Goal: Communication & Community: Answer question/provide support

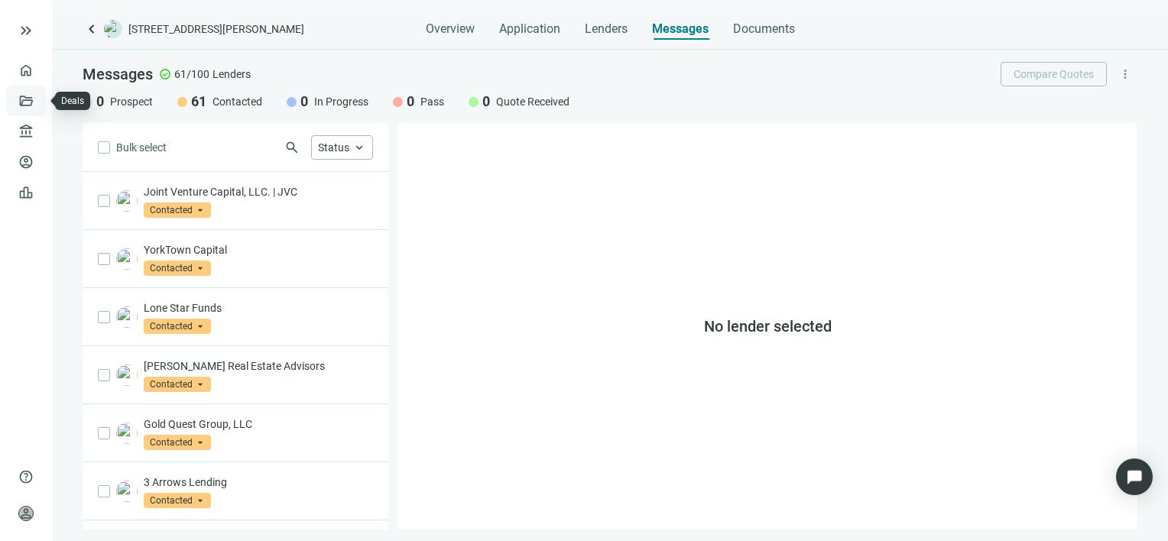
click at [38, 101] on link "Deals" at bounding box center [52, 101] width 28 height 12
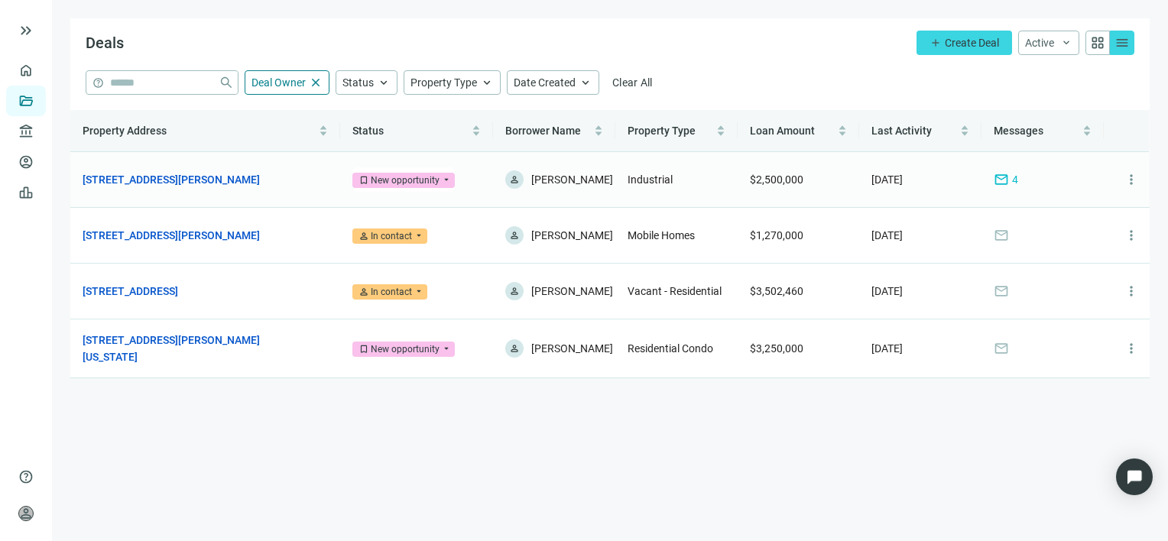
click at [1003, 177] on span "mail" at bounding box center [1000, 179] width 15 height 15
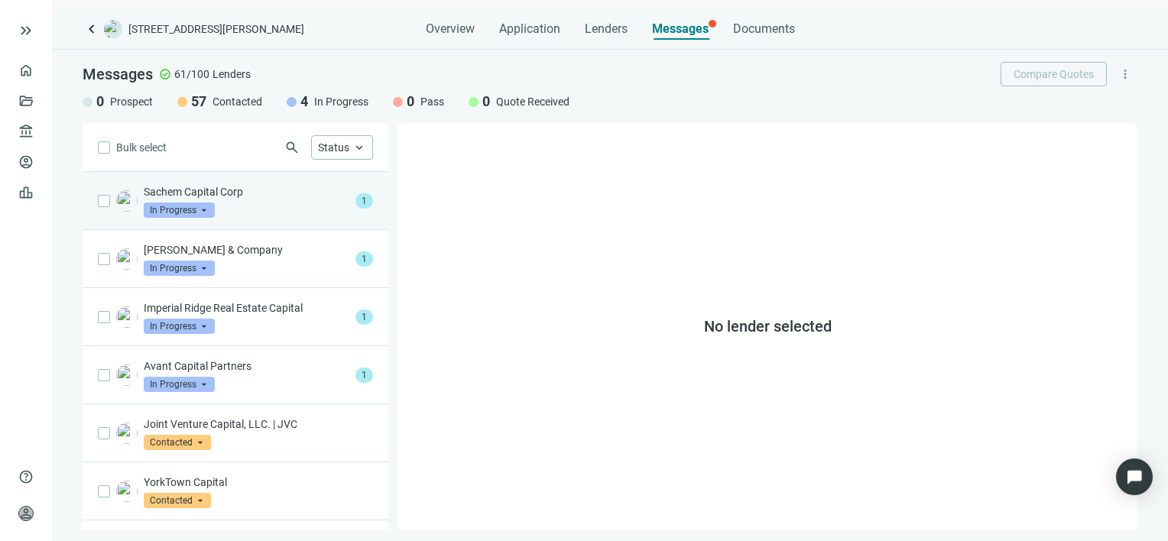
click at [230, 195] on p "Sachem Capital Corp" at bounding box center [247, 191] width 206 height 15
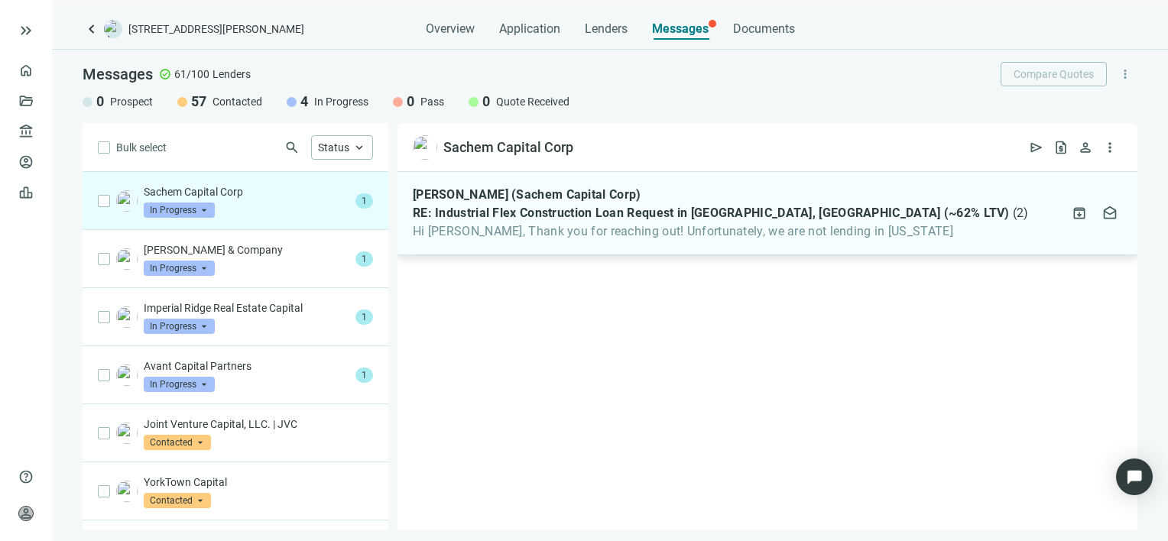
click at [624, 229] on span "Hi Gabe, Thank you for reaching out! Unfortunately, we are not lending in Texas" at bounding box center [721, 231] width 616 height 15
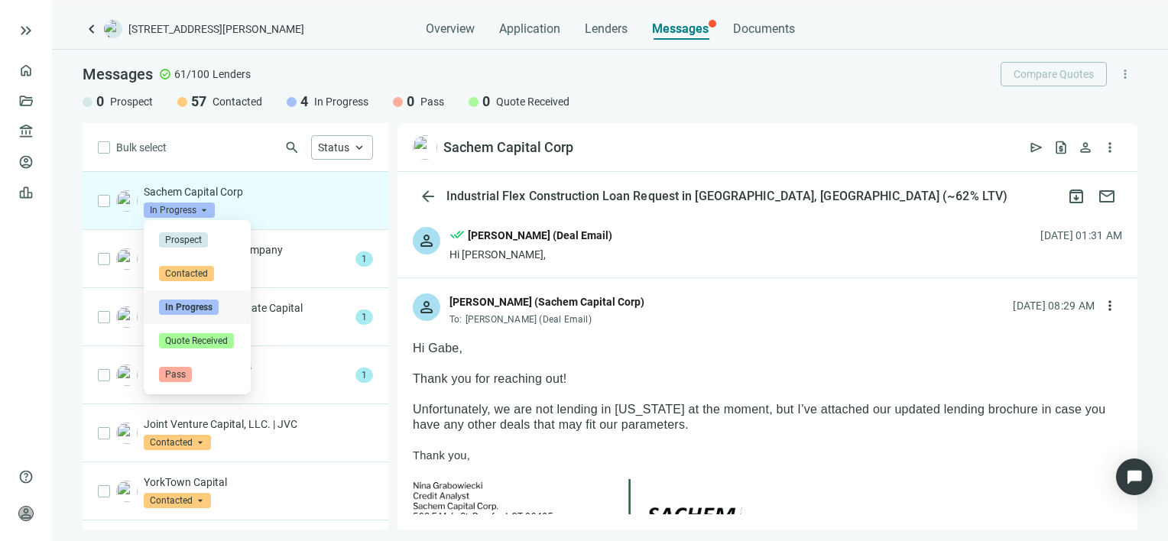
click at [205, 209] on span "In Progress" at bounding box center [179, 210] width 71 height 15
click at [177, 375] on span "Pass" at bounding box center [175, 374] width 33 height 15
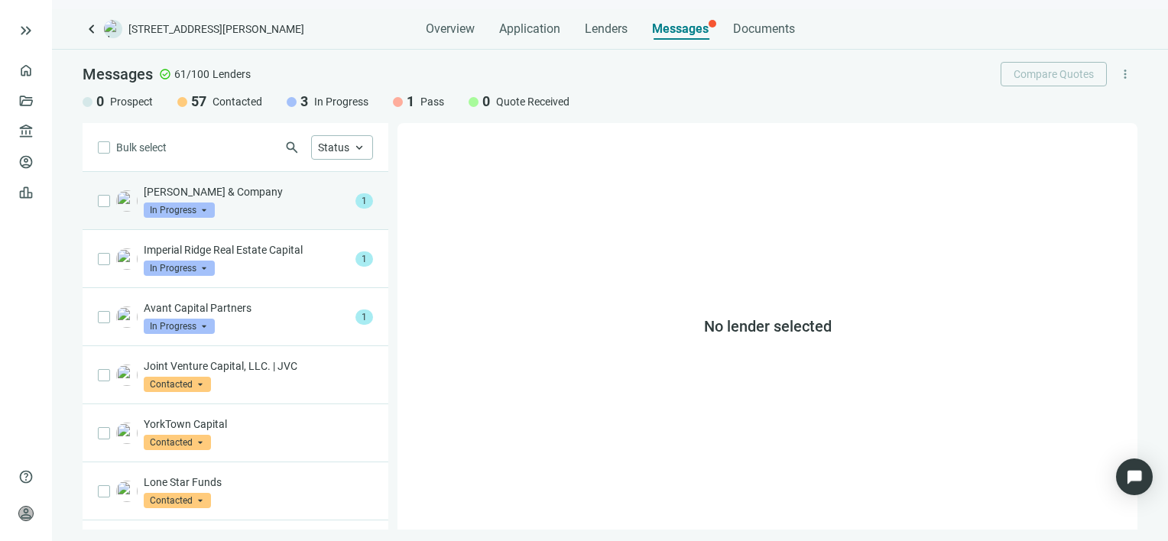
click at [247, 201] on div "Tuttle & Company In Progress arrow_drop_down" at bounding box center [247, 201] width 206 height 34
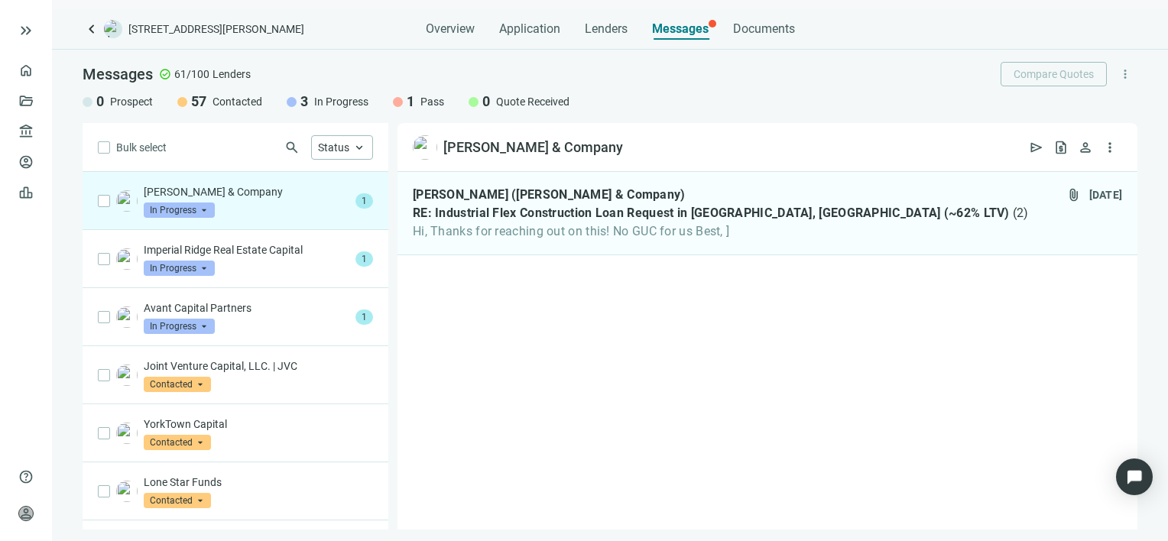
click at [202, 212] on span "In Progress" at bounding box center [179, 210] width 71 height 15
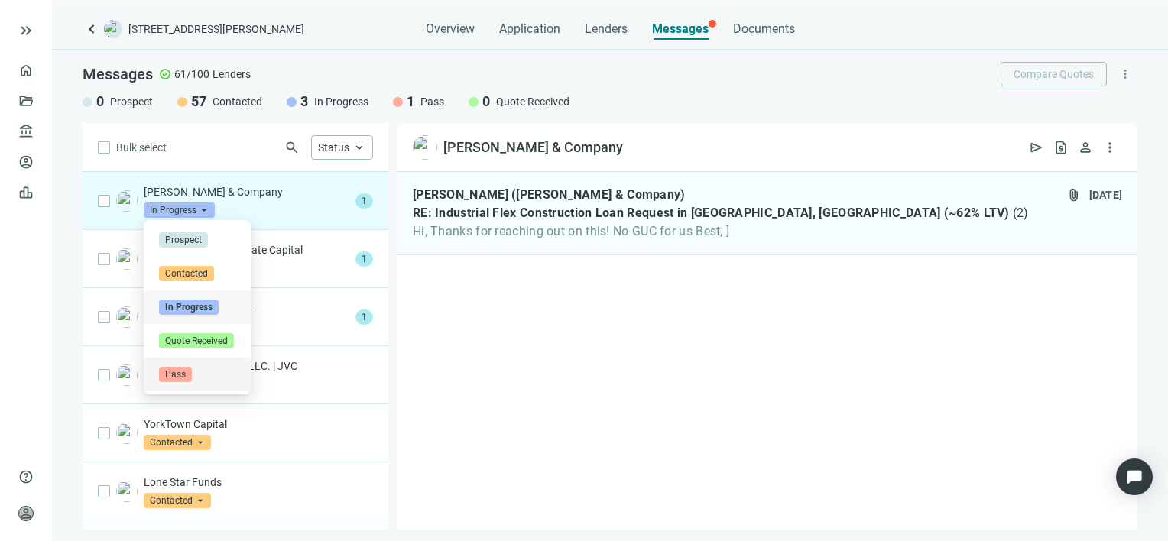
click at [174, 375] on span "Pass" at bounding box center [175, 374] width 33 height 15
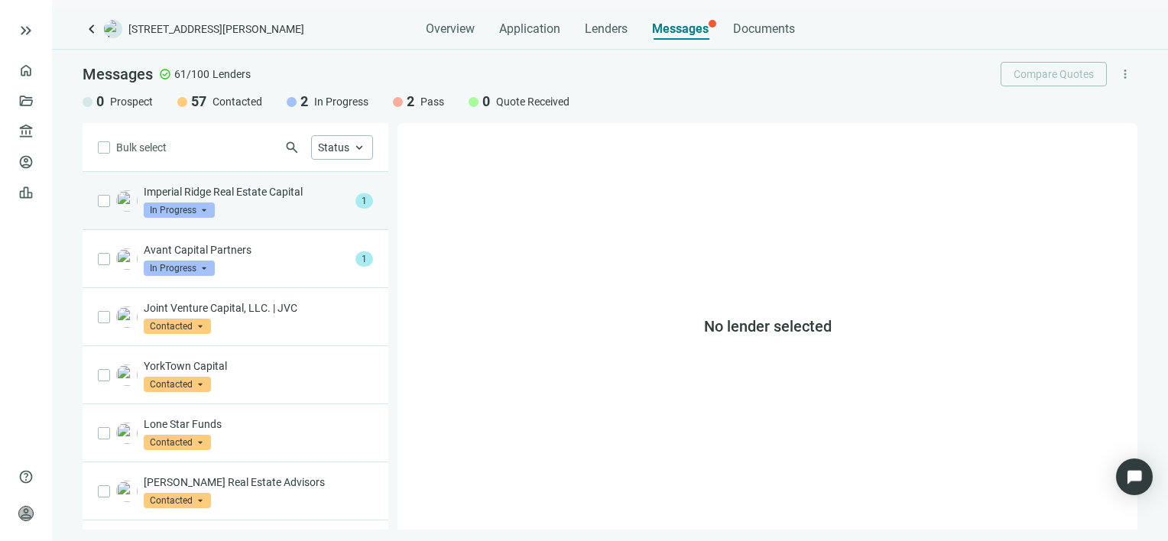
click at [248, 202] on div "Imperial Ridge Real Estate Capital In Progress arrow_drop_down" at bounding box center [247, 201] width 206 height 34
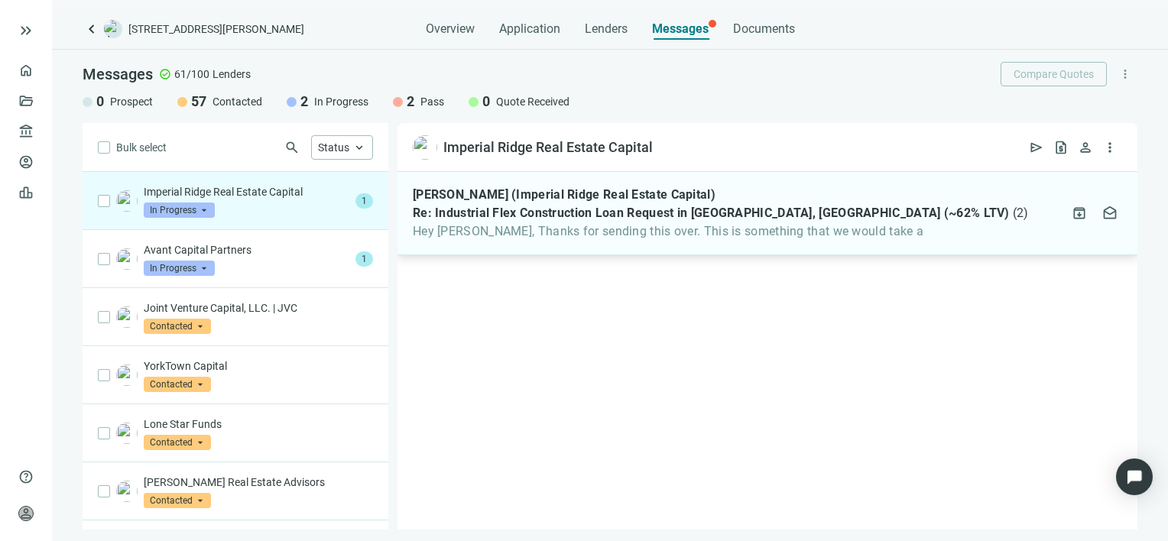
click at [562, 232] on span "Hey Gabe, Thanks for sending this over. This is something that we would take a" at bounding box center [721, 231] width 616 height 15
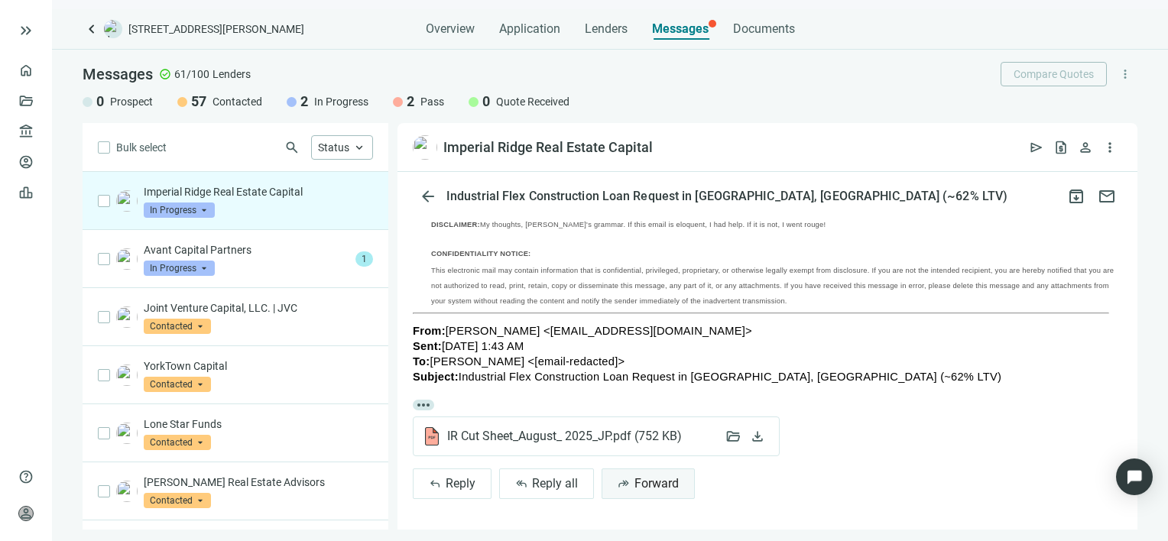
scroll to position [593, 0]
click at [565, 425] on div "IR Cut Sheet_August_ 2025_JP.pdf ( 752 KB ) folder_open download" at bounding box center [596, 436] width 367 height 40
click at [732, 436] on span "folder_open" at bounding box center [732, 436] width 15 height 15
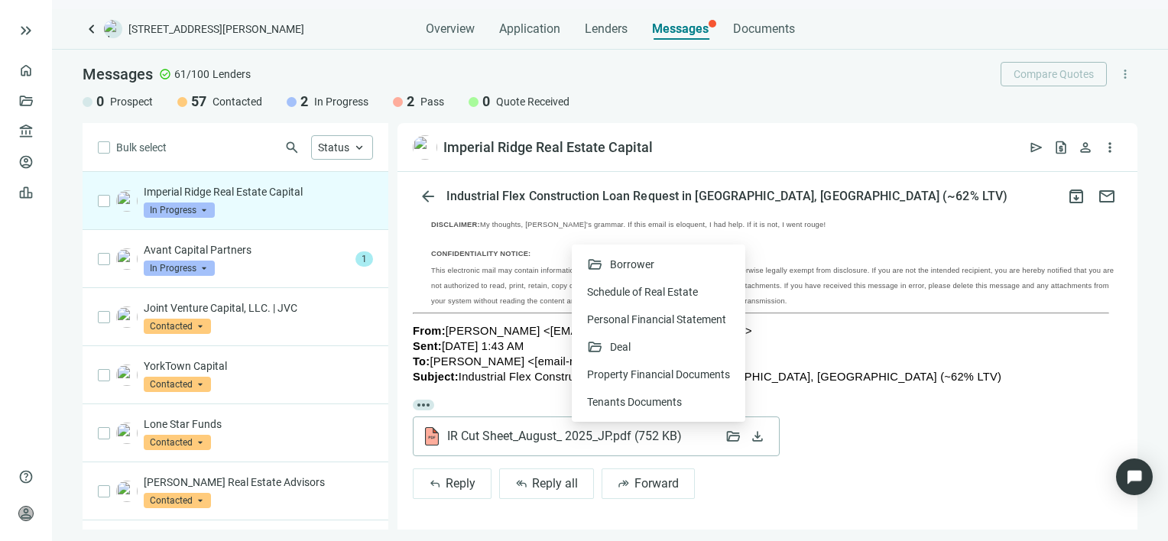
click at [663, 445] on div "IR Cut Sheet_August_ 2025_JP.pdf ( 752 KB )" at bounding box center [569, 436] width 292 height 18
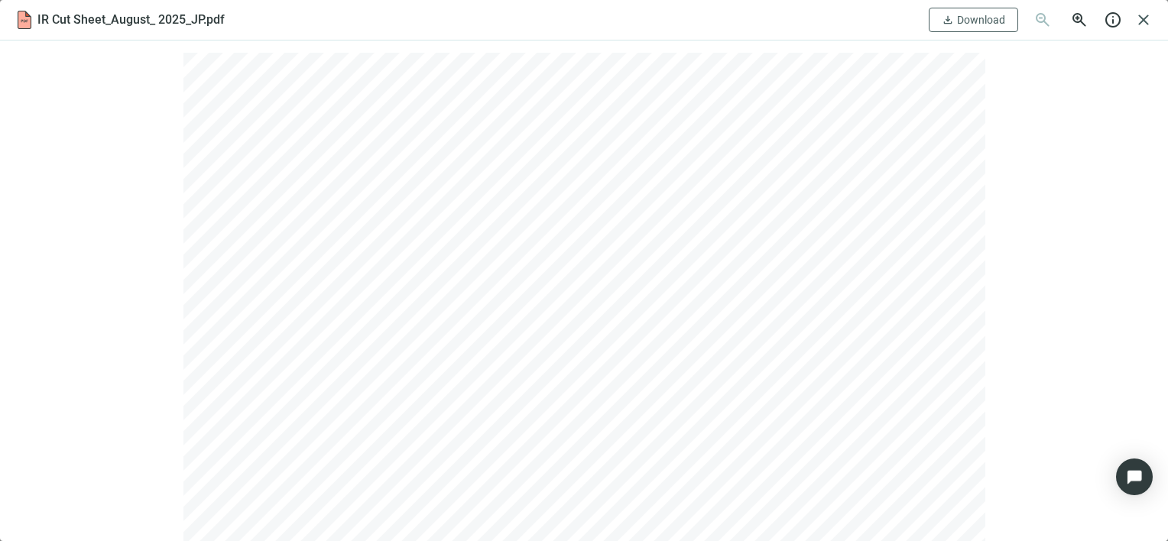
scroll to position [0, 0]
click at [986, 18] on span "Download" at bounding box center [981, 20] width 48 height 12
click at [1146, 20] on span "close" at bounding box center [1143, 20] width 18 height 18
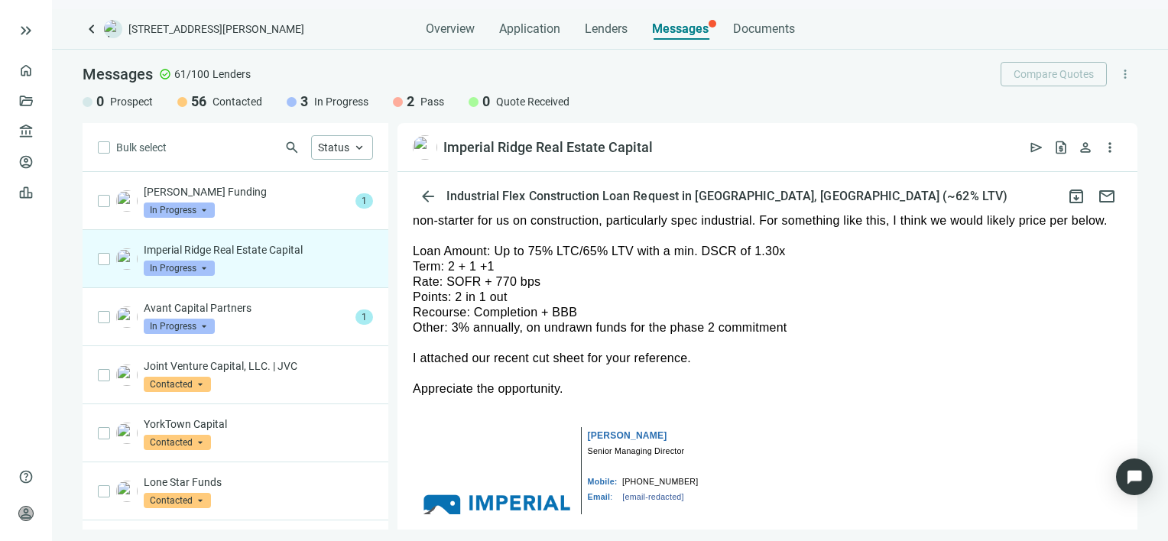
scroll to position [58, 0]
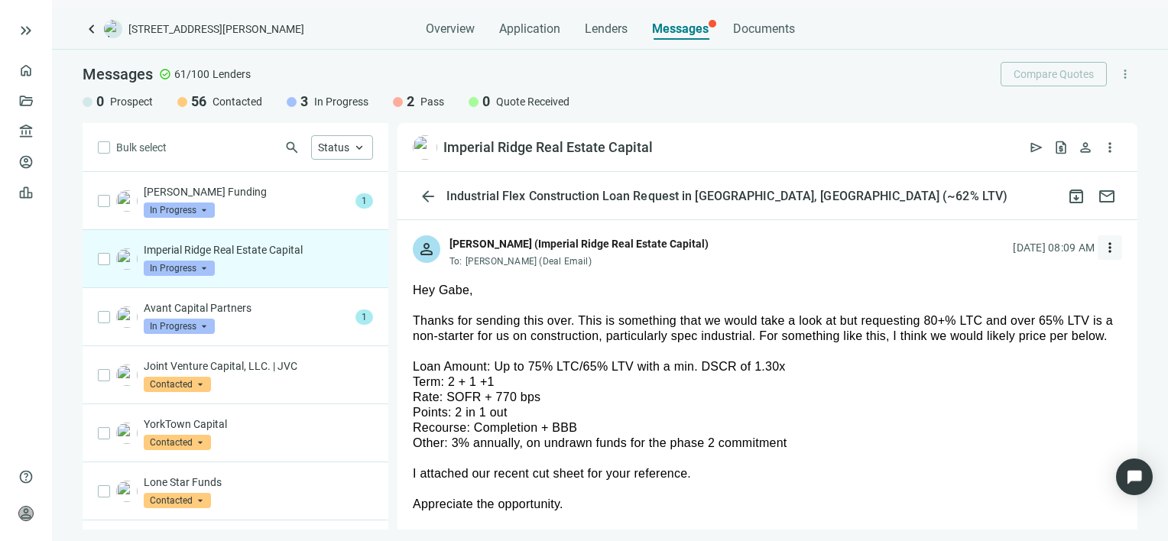
click at [1102, 244] on span "more_vert" at bounding box center [1109, 247] width 15 height 15
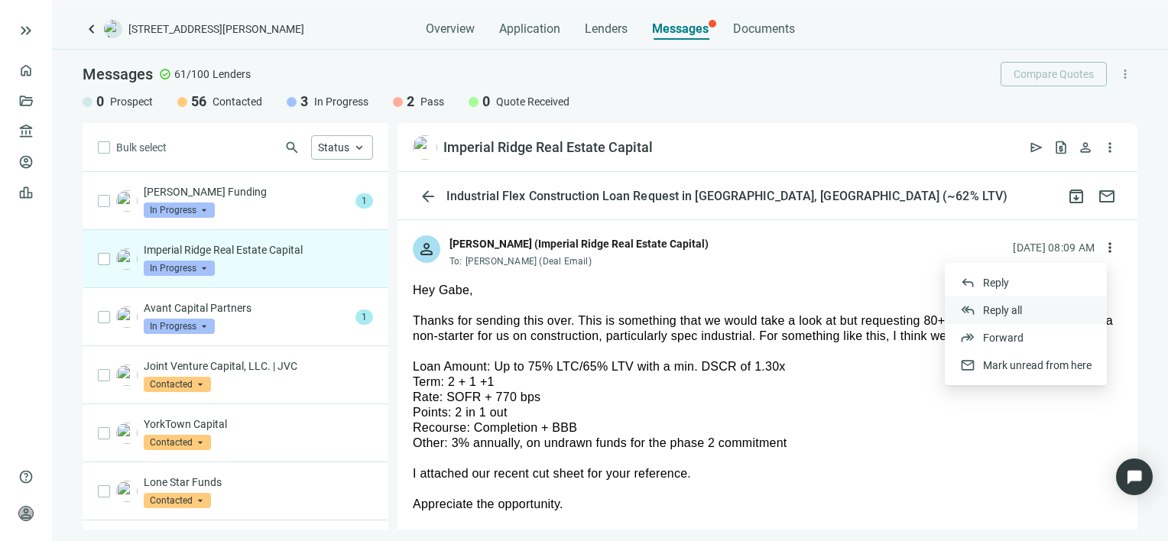
click at [1009, 309] on span "Reply all" at bounding box center [1002, 310] width 39 height 12
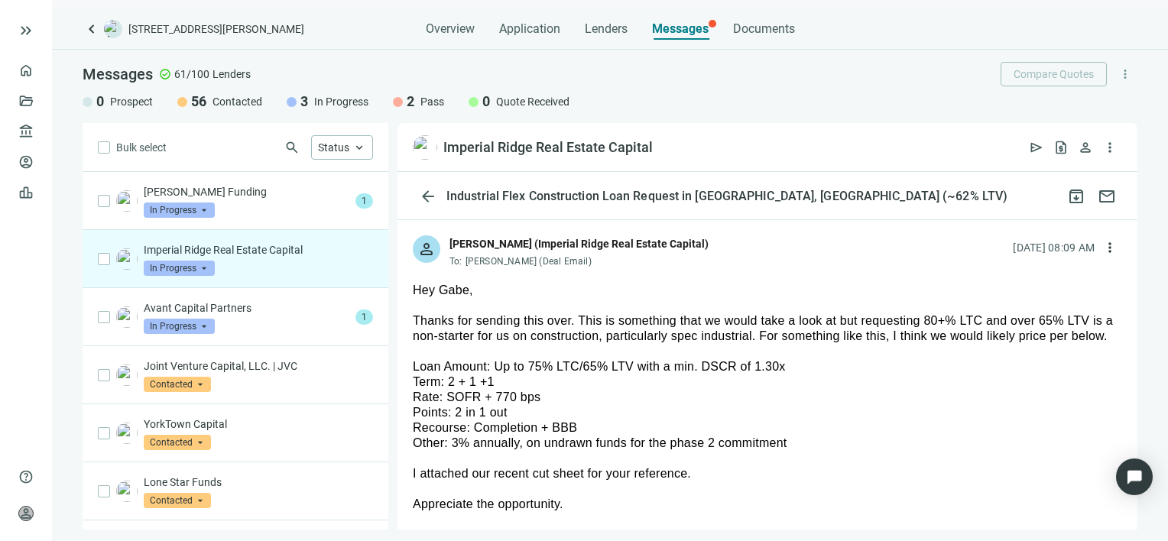
scroll to position [795, 0]
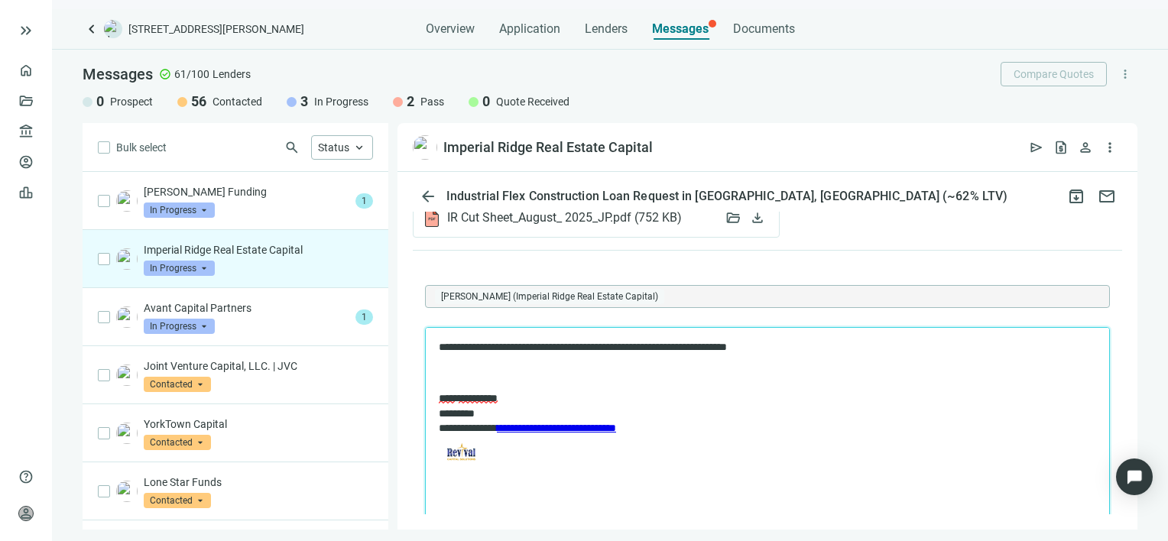
click at [501, 345] on p "**********" at bounding box center [760, 346] width 642 height 15
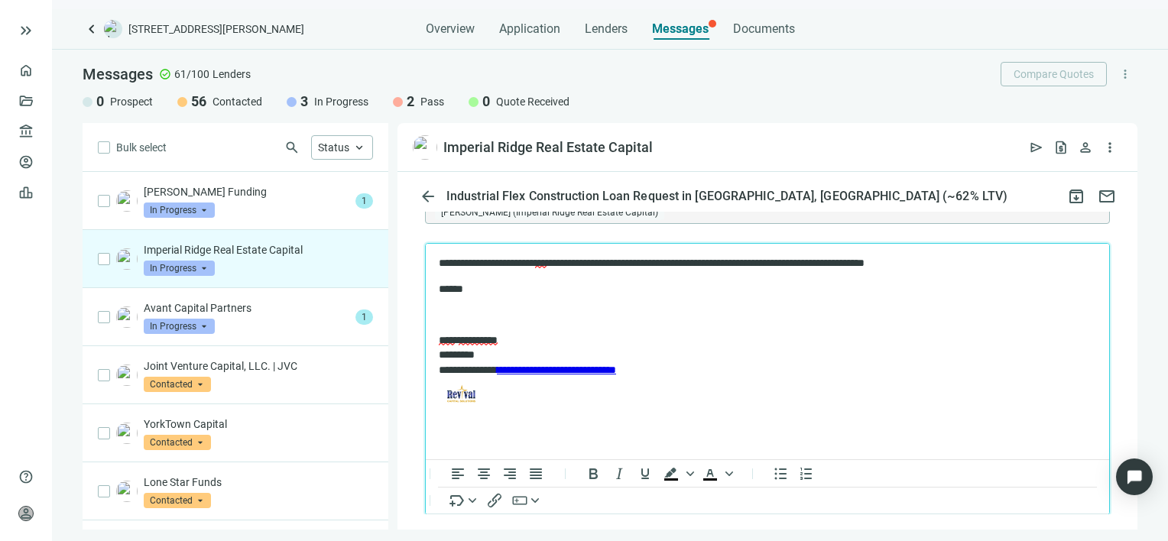
scroll to position [972, 0]
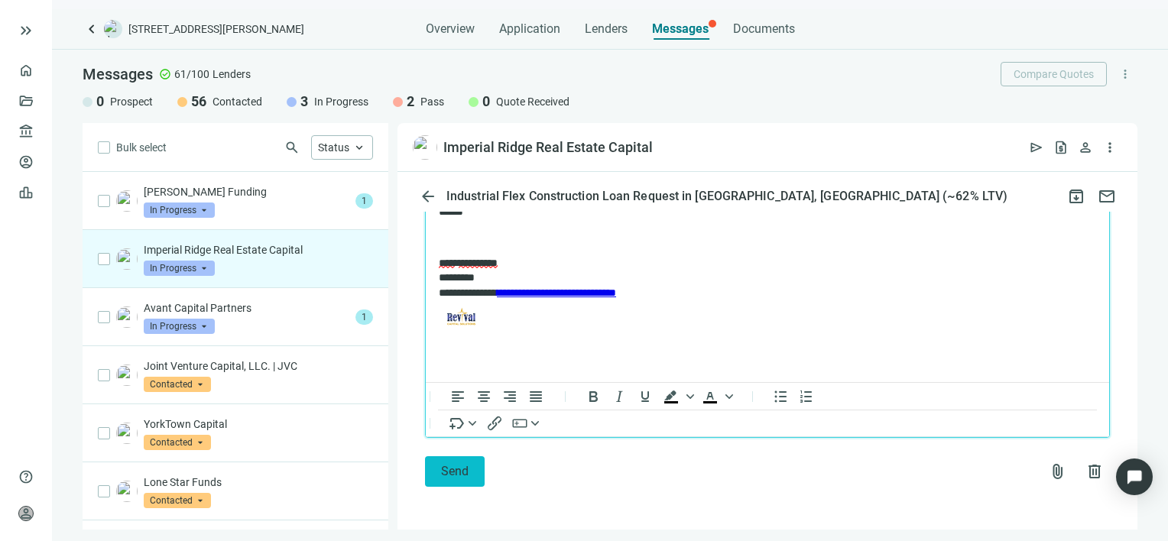
click at [446, 472] on span "Send" at bounding box center [455, 471] width 28 height 15
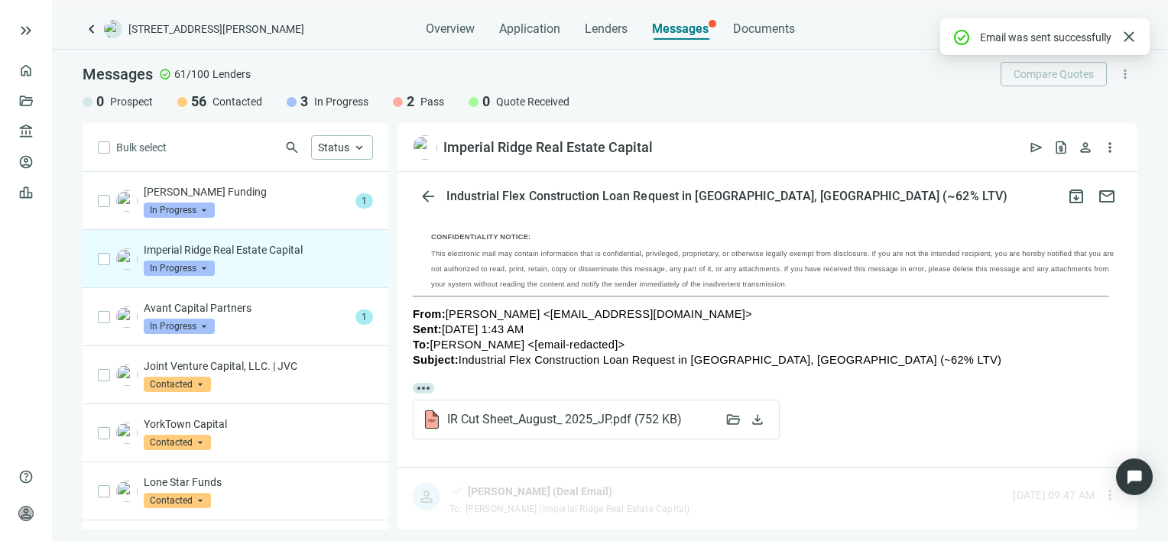
scroll to position [948, 0]
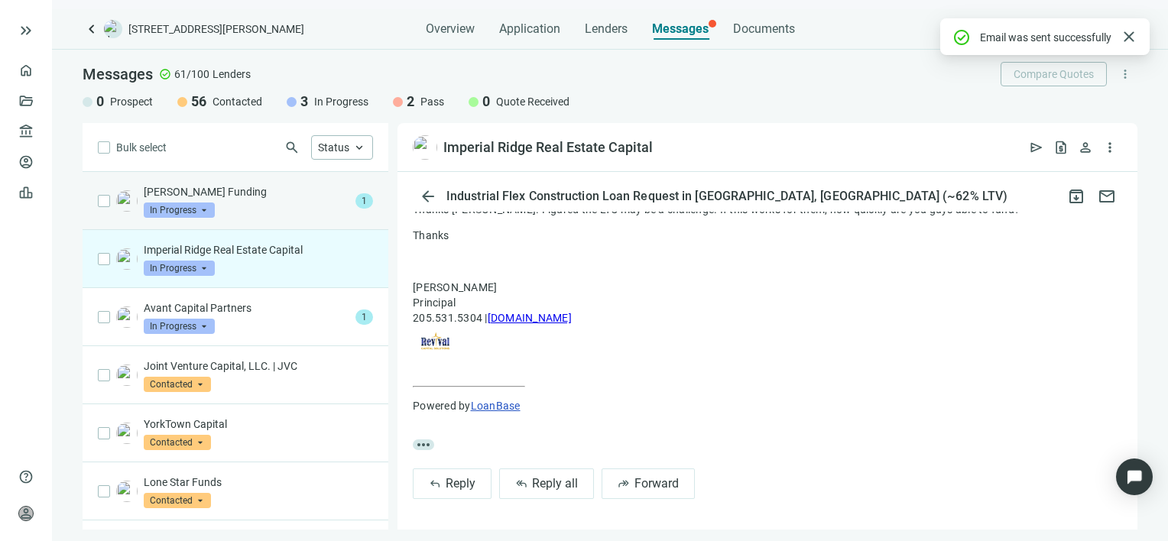
click at [273, 205] on div "Nelson Funding In Progress arrow_drop_down" at bounding box center [247, 201] width 206 height 34
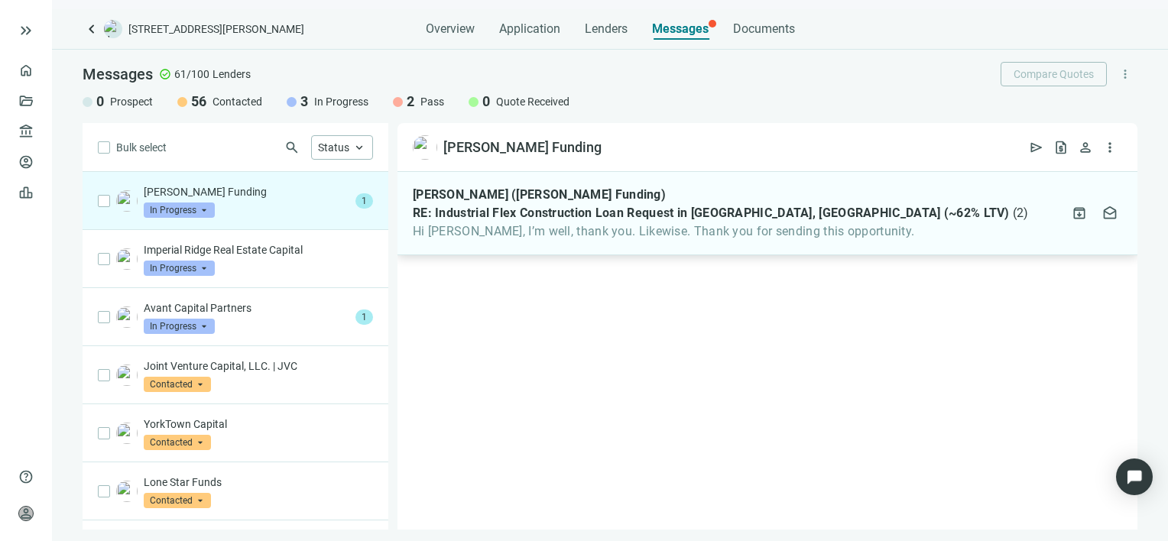
click at [546, 226] on span "Hi Gabe, I’m well, thank you. Likewise. Thank you for sending this opportunity." at bounding box center [721, 231] width 616 height 15
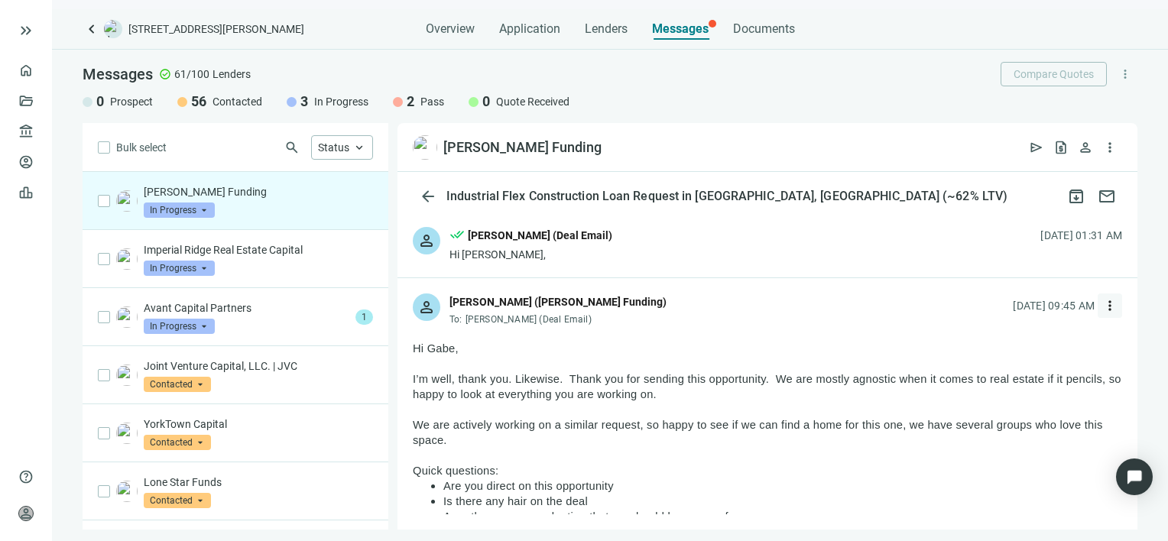
click at [1102, 305] on span "more_vert" at bounding box center [1109, 305] width 15 height 15
click at [1010, 368] on span "Reply all" at bounding box center [1002, 368] width 39 height 12
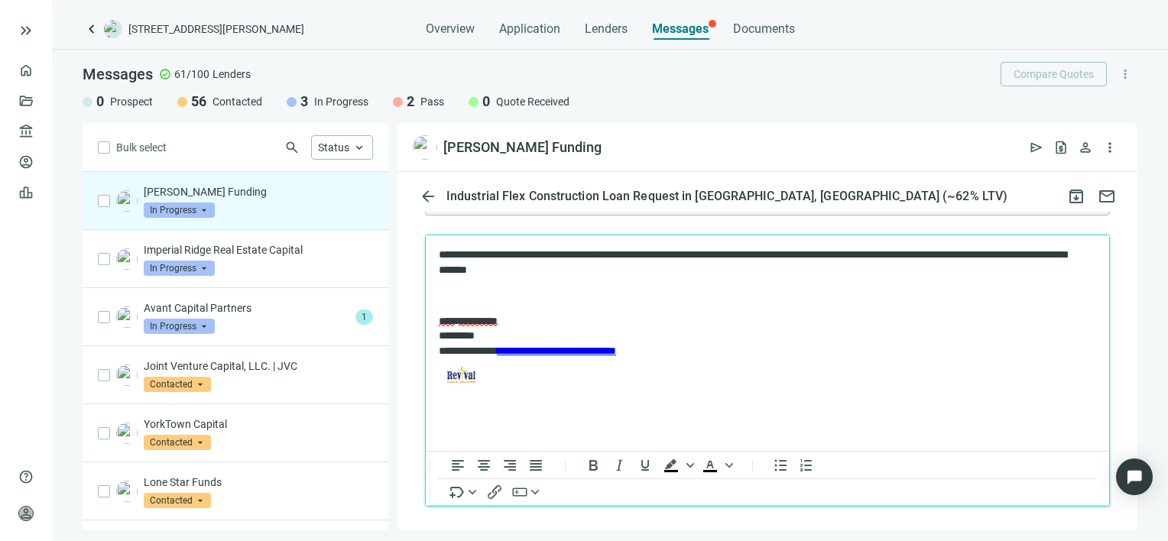
scroll to position [1962, 0]
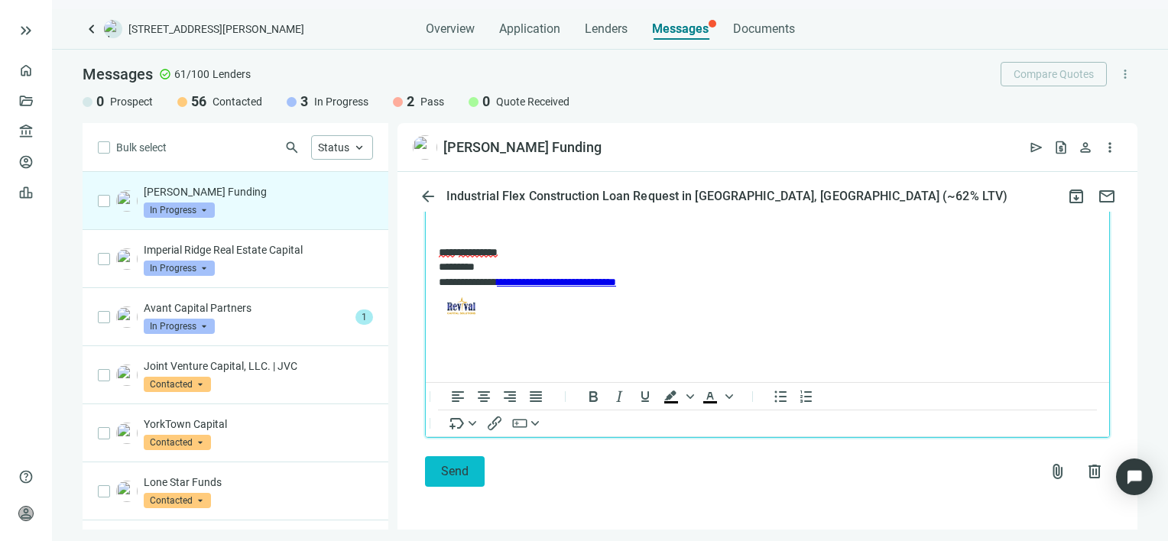
click at [439, 474] on button "Send" at bounding box center [455, 471] width 60 height 31
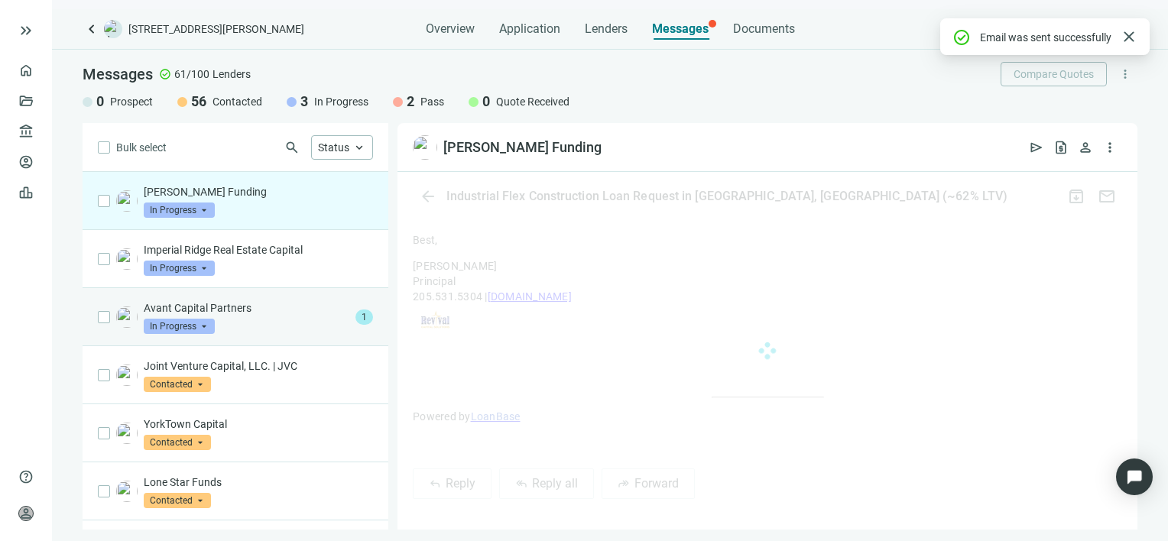
scroll to position [1928, 0]
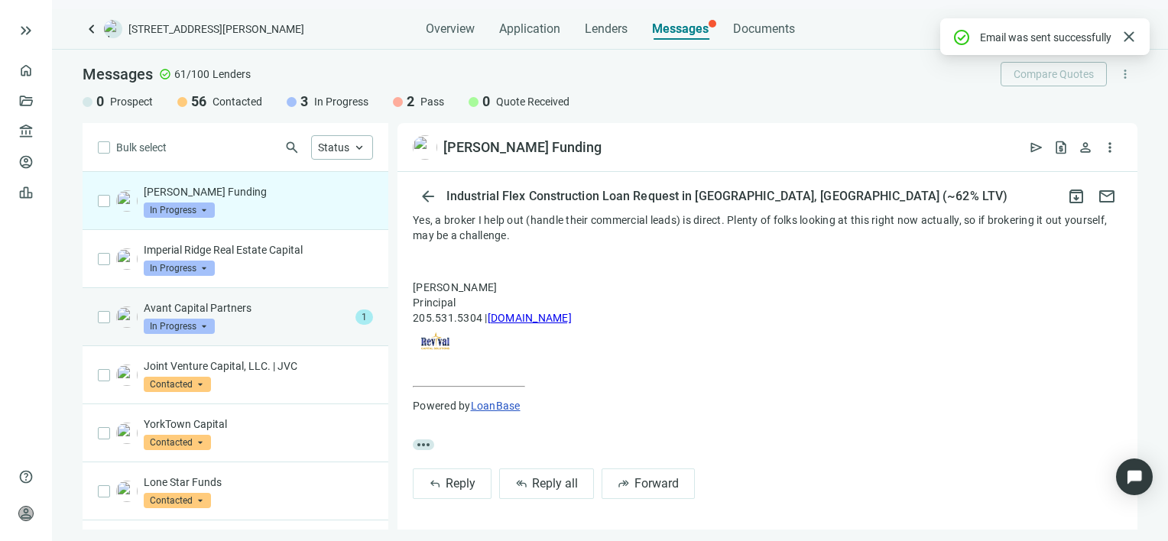
click at [275, 311] on p "Avant Capital Partners" at bounding box center [247, 307] width 206 height 15
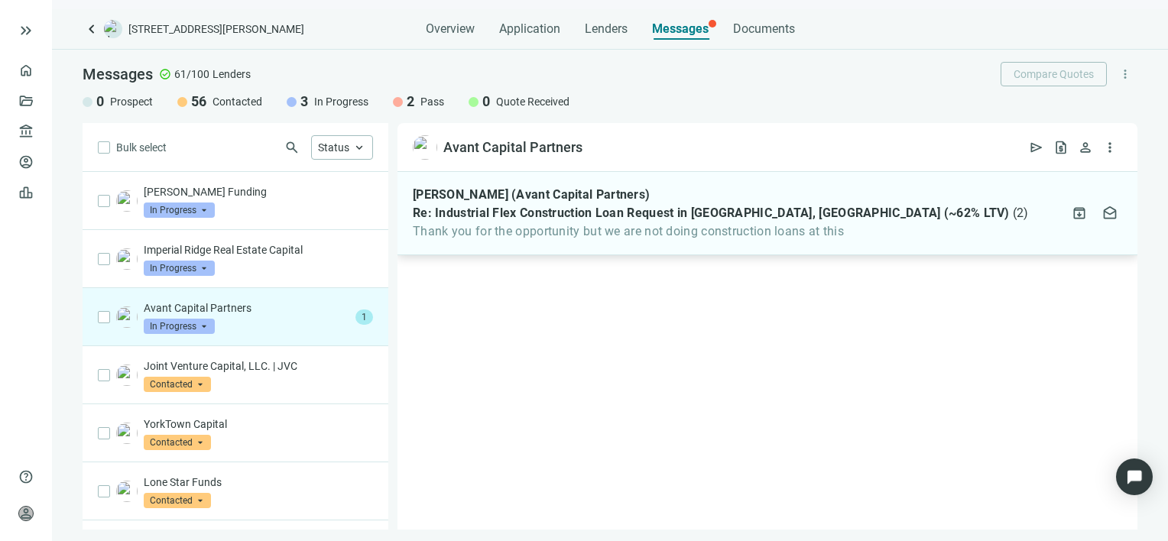
click at [638, 230] on span "Thank you for the opportunity but we are not doing construction loans at this" at bounding box center [721, 231] width 616 height 15
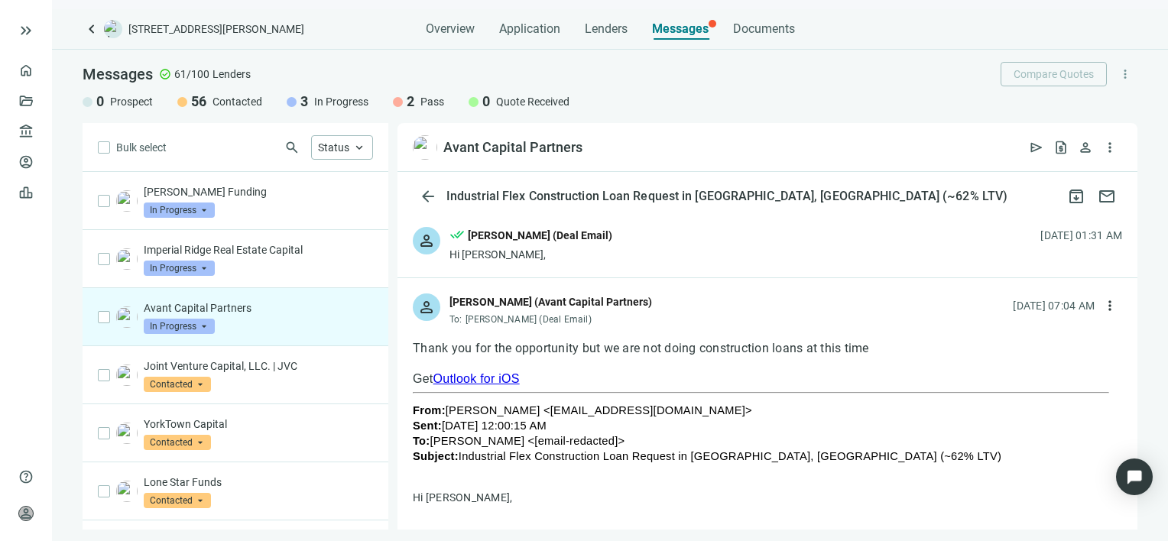
click at [205, 325] on span "In Progress" at bounding box center [179, 326] width 71 height 15
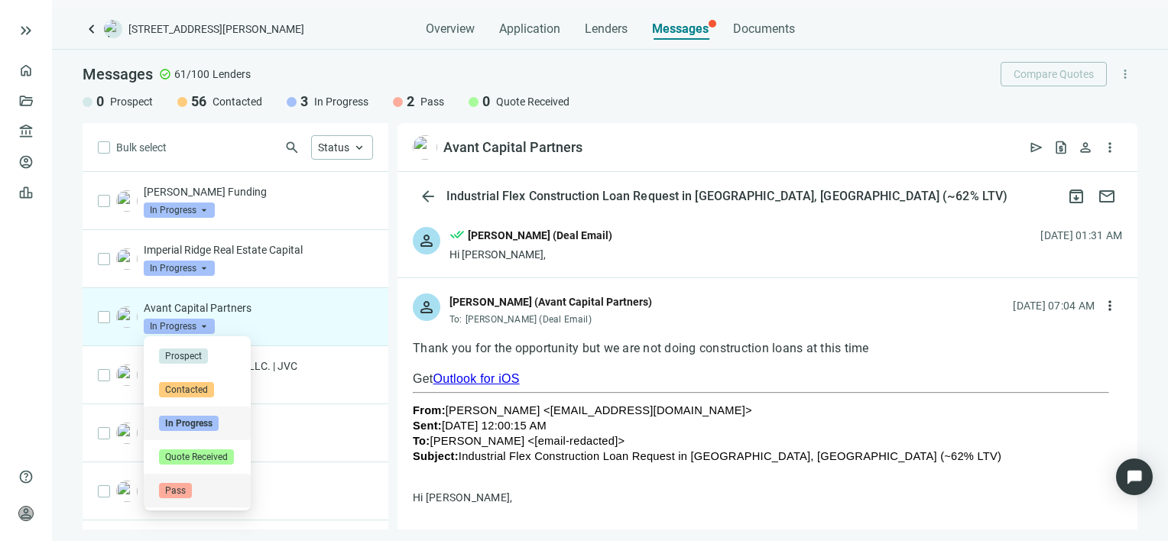
click at [180, 491] on span "Pass" at bounding box center [175, 490] width 33 height 15
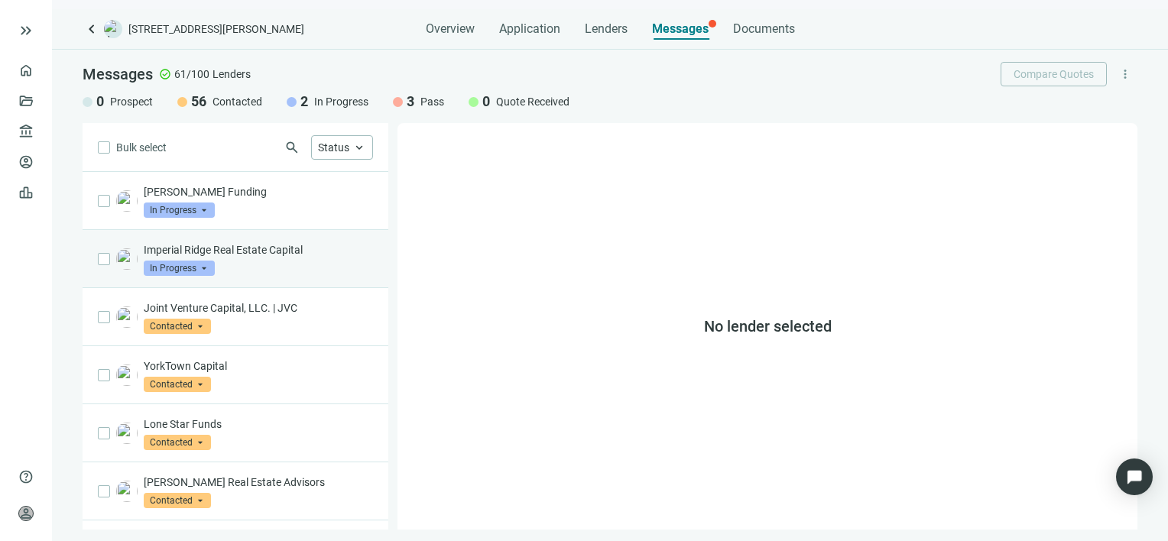
click at [282, 259] on div "Imperial Ridge Real Estate Capital In Progress arrow_drop_down" at bounding box center [258, 259] width 229 height 34
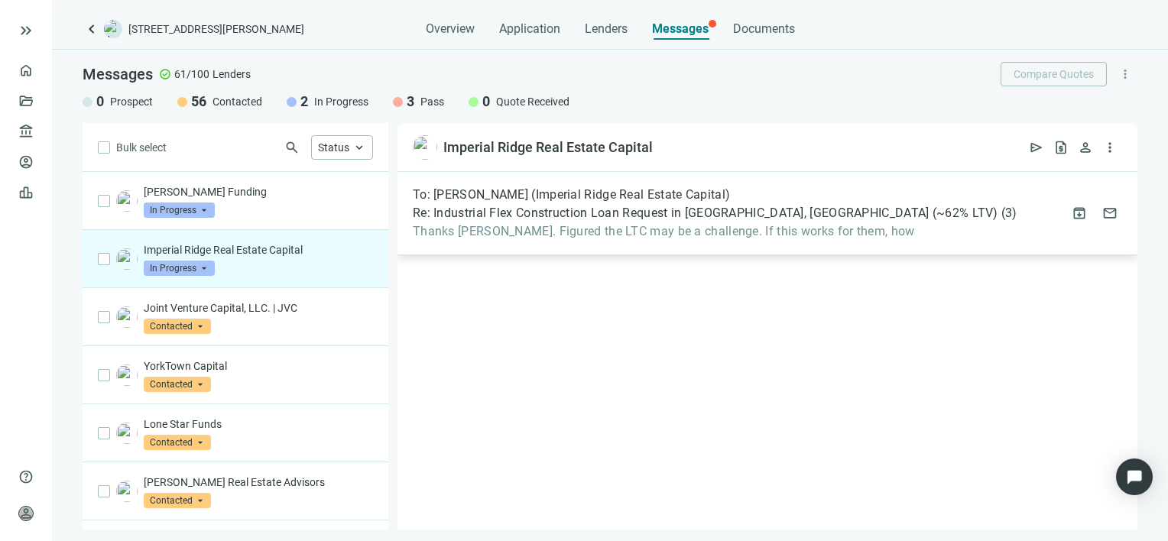
click at [774, 208] on span "Re: Industrial Flex Construction Loan Request in DFW, TX (~62% LTV)" at bounding box center [705, 213] width 585 height 15
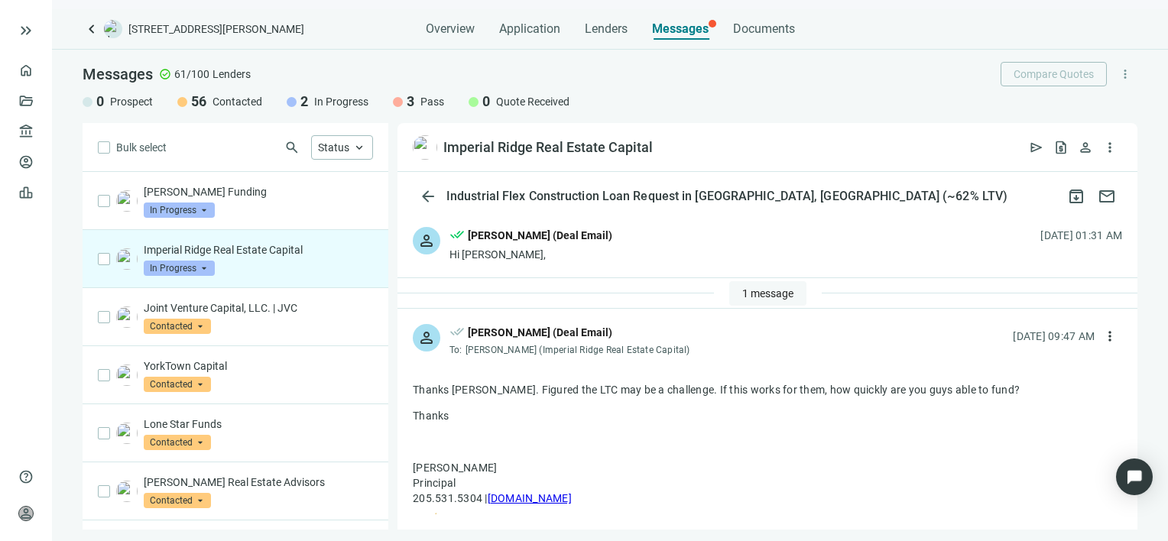
click at [753, 293] on span "1 message" at bounding box center [767, 293] width 51 height 12
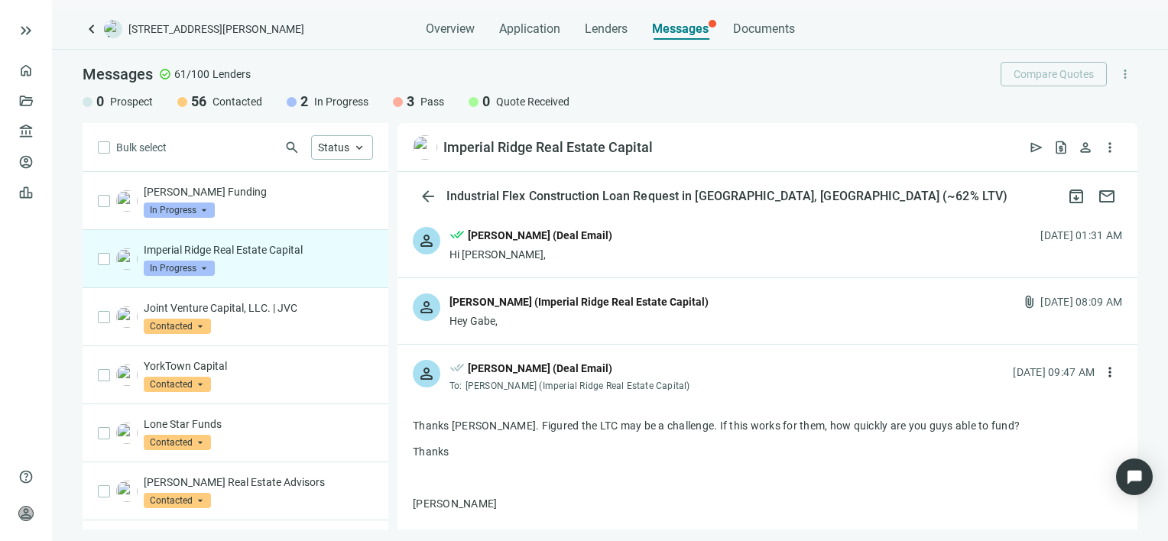
click at [576, 322] on div "Hey Gabe," at bounding box center [578, 320] width 259 height 15
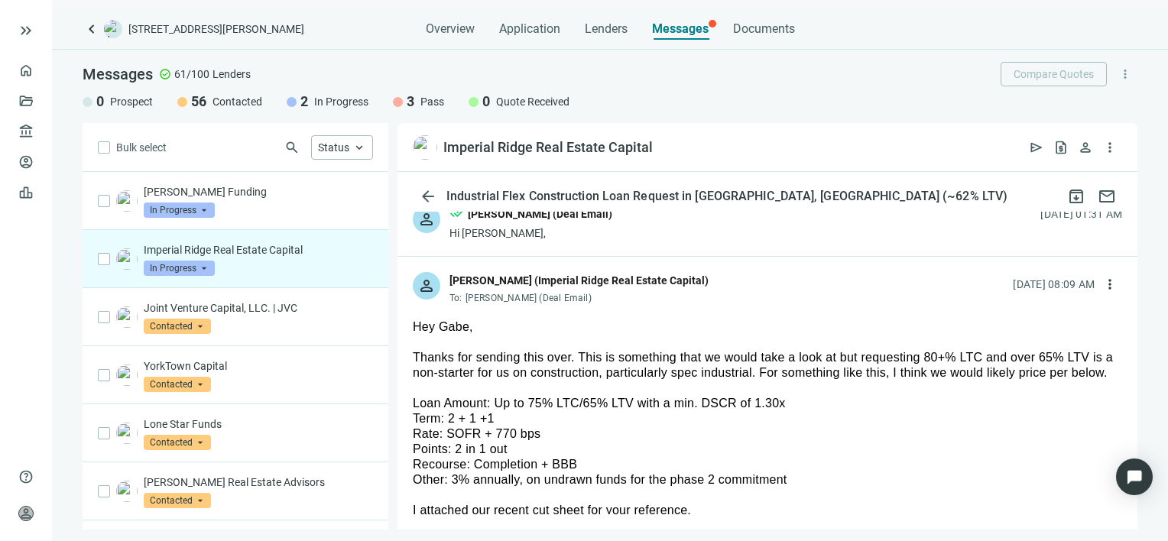
scroll to position [26, 0]
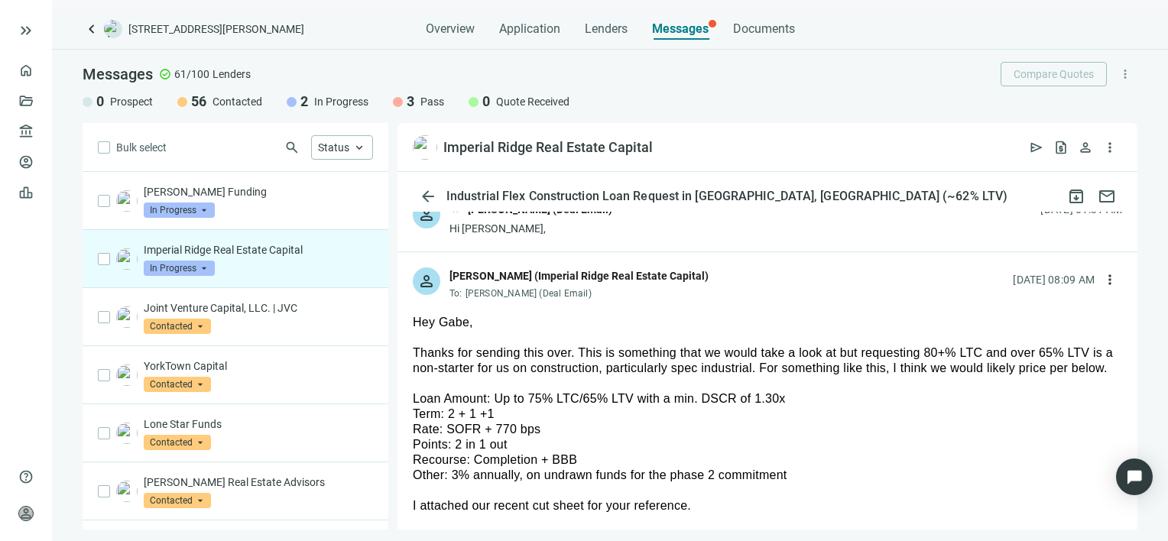
drag, startPoint x: 770, startPoint y: 505, endPoint x: 562, endPoint y: 355, distance: 256.0
drag, startPoint x: 562, startPoint y: 355, endPoint x: 581, endPoint y: 352, distance: 18.6
click at [38, 103] on link "Deals" at bounding box center [52, 101] width 28 height 12
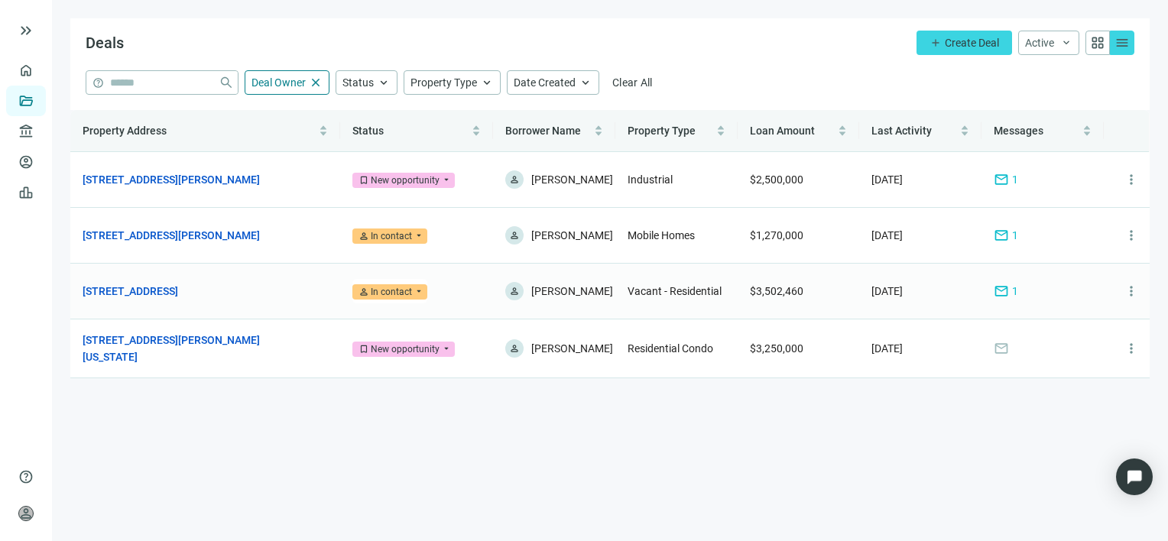
click at [1007, 287] on span "mail" at bounding box center [1000, 291] width 15 height 15
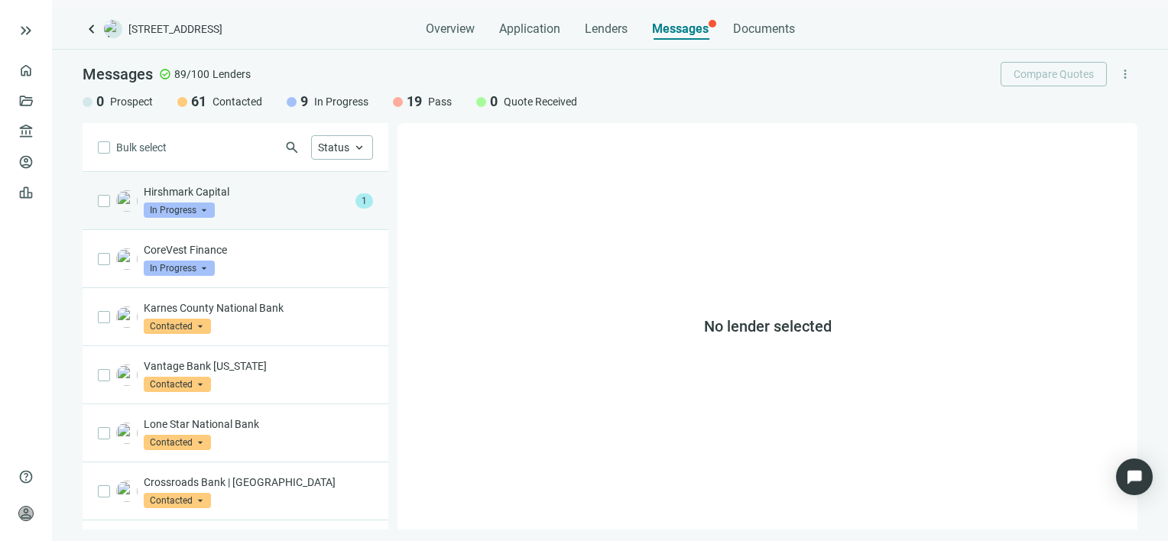
click at [256, 196] on p "Hirshmark Capital" at bounding box center [247, 191] width 206 height 15
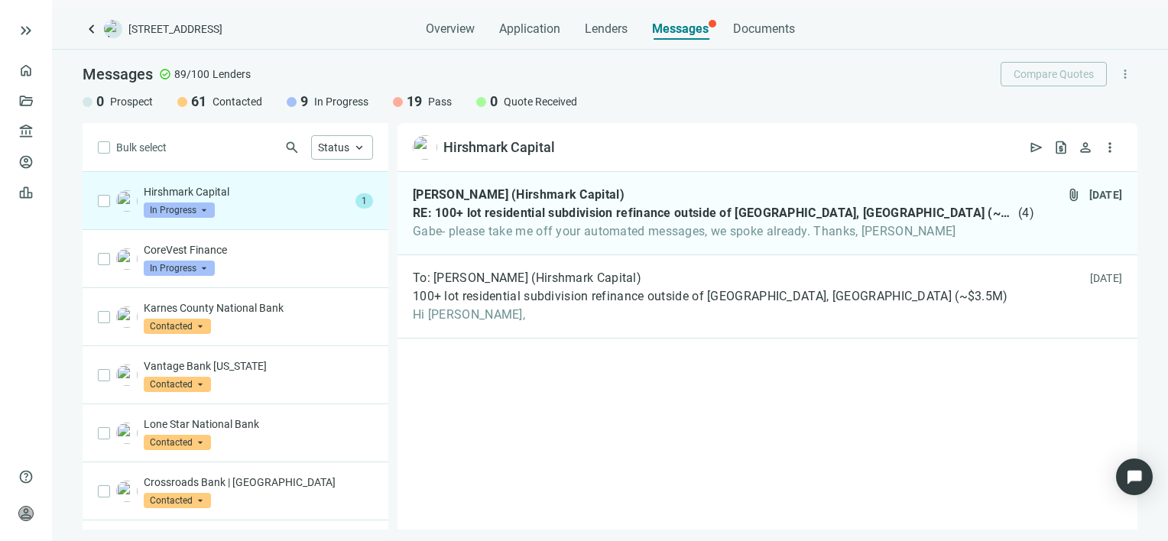
click at [204, 211] on span "In Progress" at bounding box center [179, 210] width 71 height 15
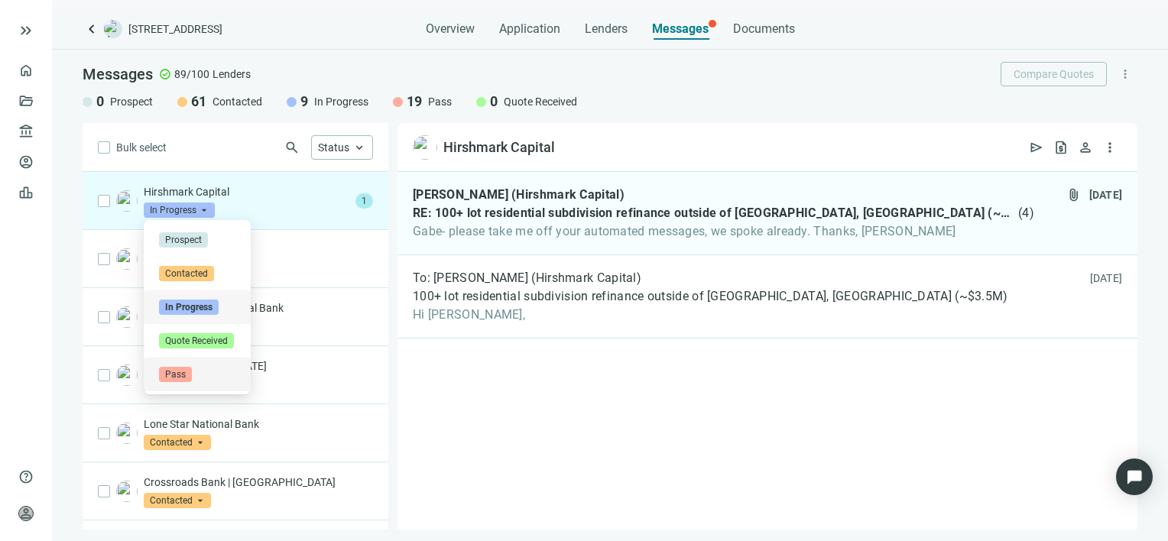
click at [186, 374] on span "Pass" at bounding box center [175, 374] width 33 height 15
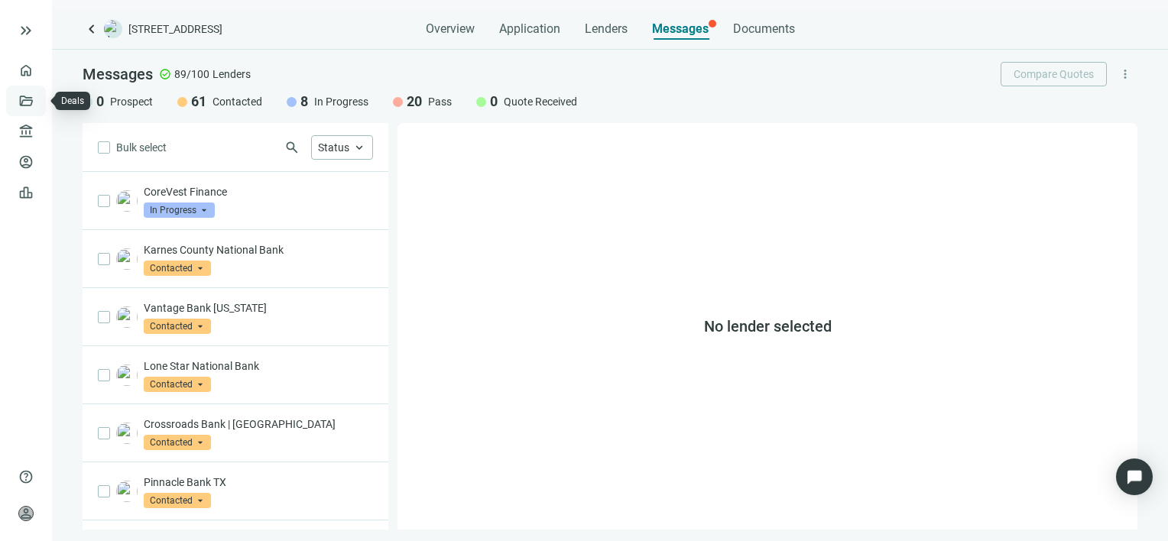
click at [38, 99] on link "Deals" at bounding box center [52, 101] width 28 height 12
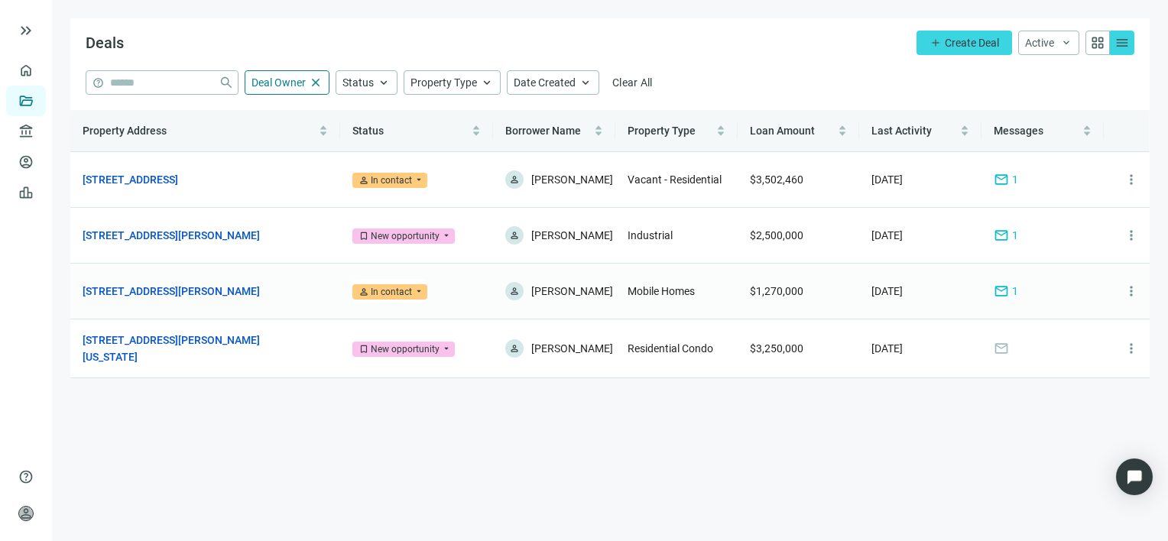
click at [1003, 290] on span "mail" at bounding box center [1000, 291] width 15 height 15
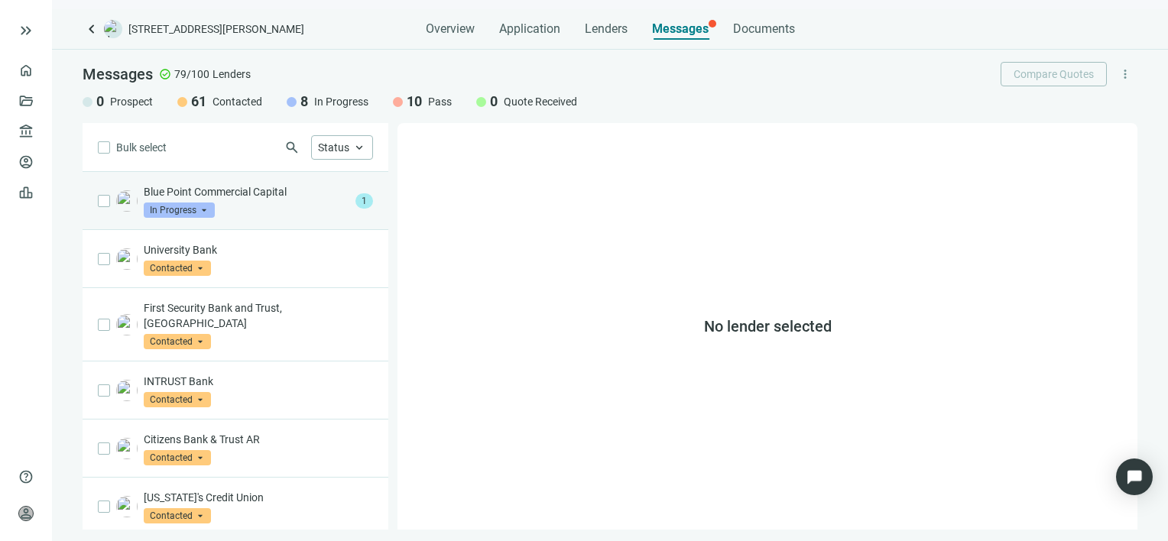
click at [238, 195] on p "Blue Point Commercial Capital" at bounding box center [247, 191] width 206 height 15
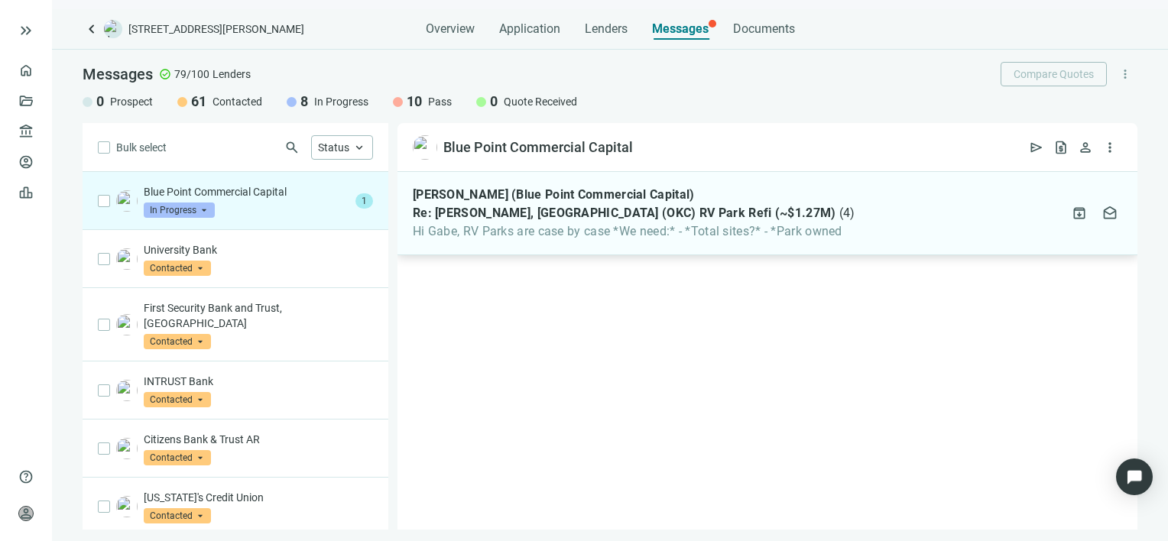
click at [616, 228] on span "Hi Gabe, RV Parks are case by case *We need:* - *Total sites?* - *Park owned" at bounding box center [634, 231] width 442 height 15
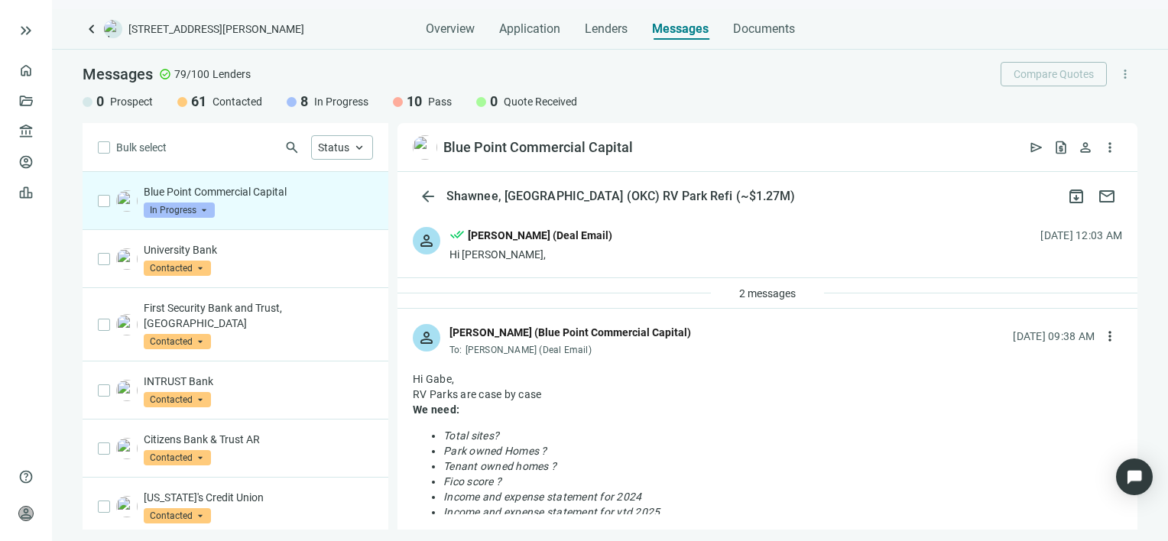
click at [624, 259] on div "person done_all Gabe Gruszynski (Deal Email) Hi David, 08.19.2025, 12:03 AM" at bounding box center [767, 245] width 740 height 66
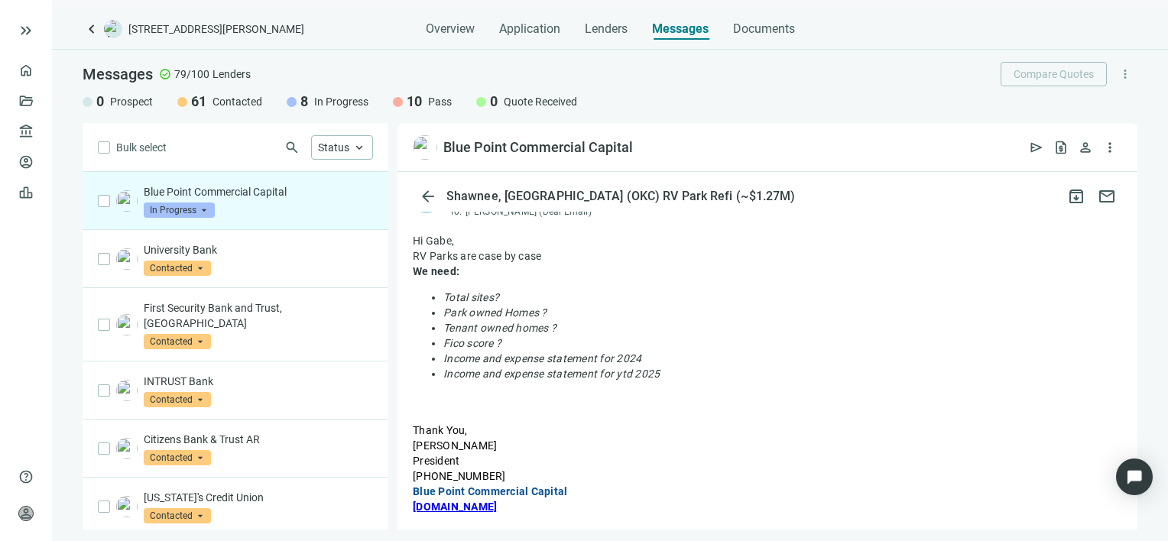
scroll to position [1074, 0]
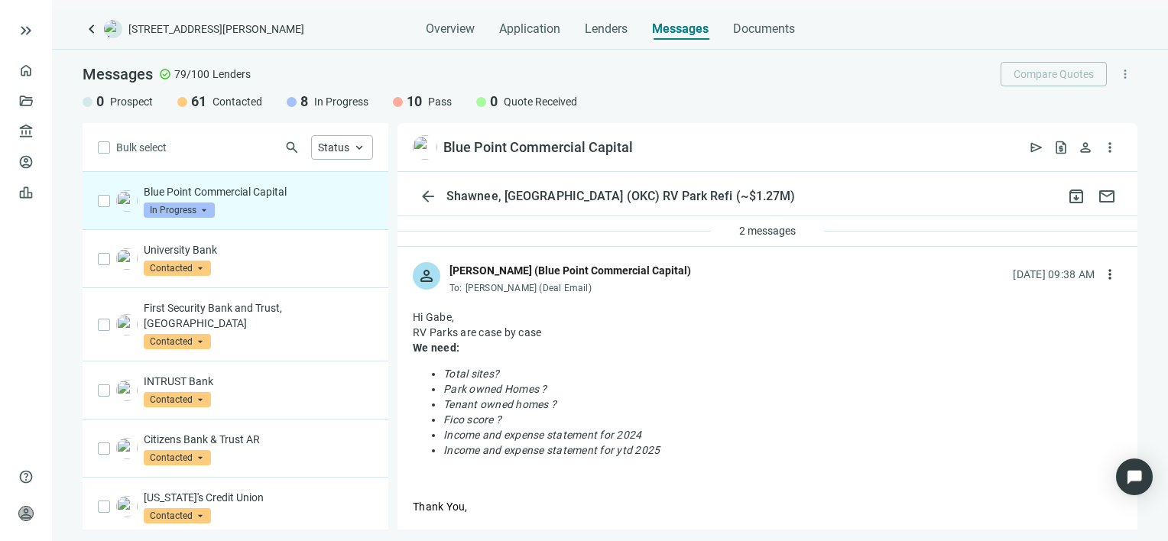
drag, startPoint x: 260, startPoint y: 208, endPoint x: 232, endPoint y: 212, distance: 28.5
click at [232, 212] on div "Blue Point Commercial Capital In Progress arrow_drop_down" at bounding box center [258, 201] width 229 height 34
click at [38, 102] on link "Deals" at bounding box center [52, 101] width 28 height 12
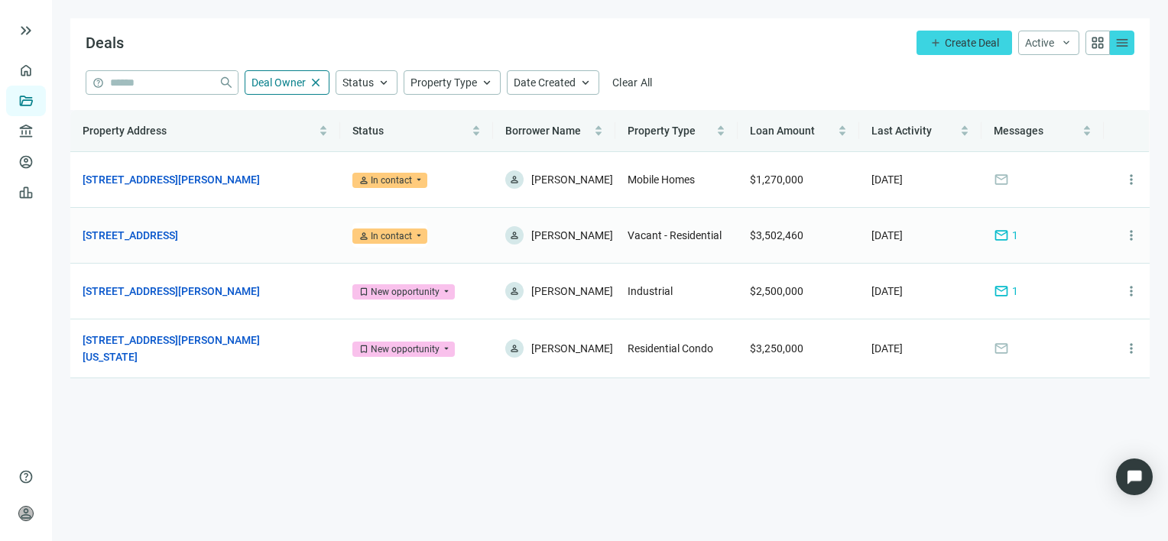
click at [1007, 234] on span "mail" at bounding box center [1000, 235] width 15 height 15
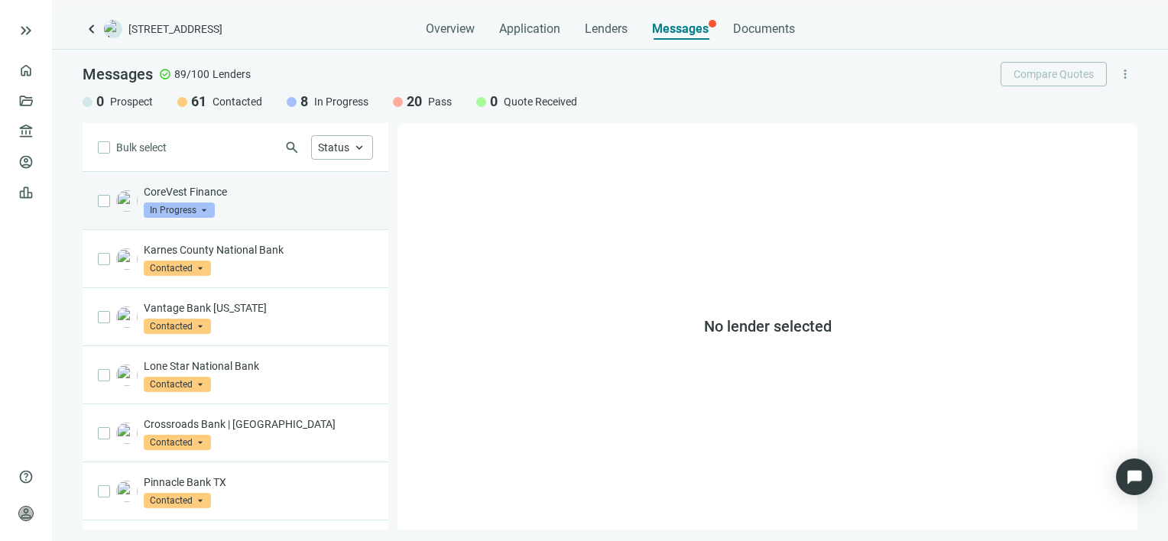
click at [275, 203] on div "CoreVest Finance In Progress arrow_drop_down" at bounding box center [258, 201] width 229 height 34
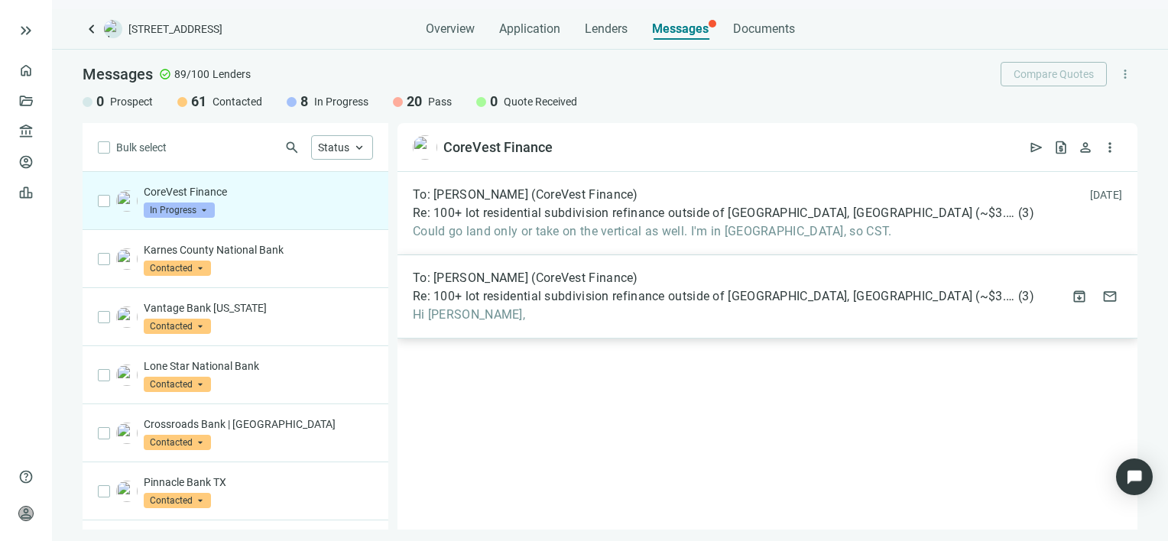
click at [543, 322] on div "To: [PERSON_NAME] (CoreVest Finance) Re: 100+ lot residential subdivision refin…" at bounding box center [767, 296] width 740 height 83
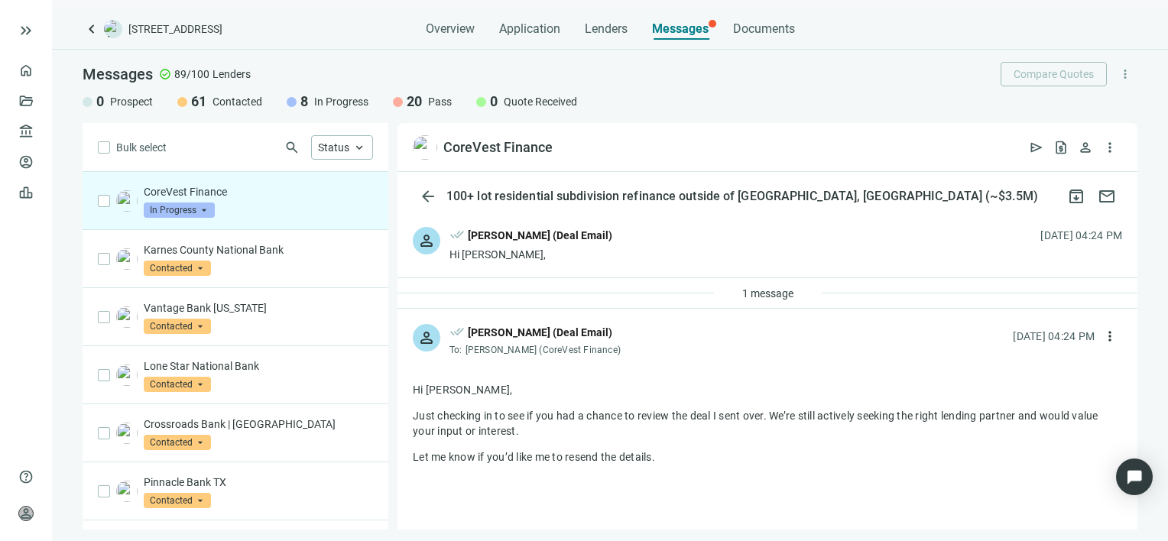
click at [630, 297] on div "1 message" at bounding box center [767, 293] width 740 height 31
click at [776, 294] on span "1 message" at bounding box center [767, 293] width 51 height 12
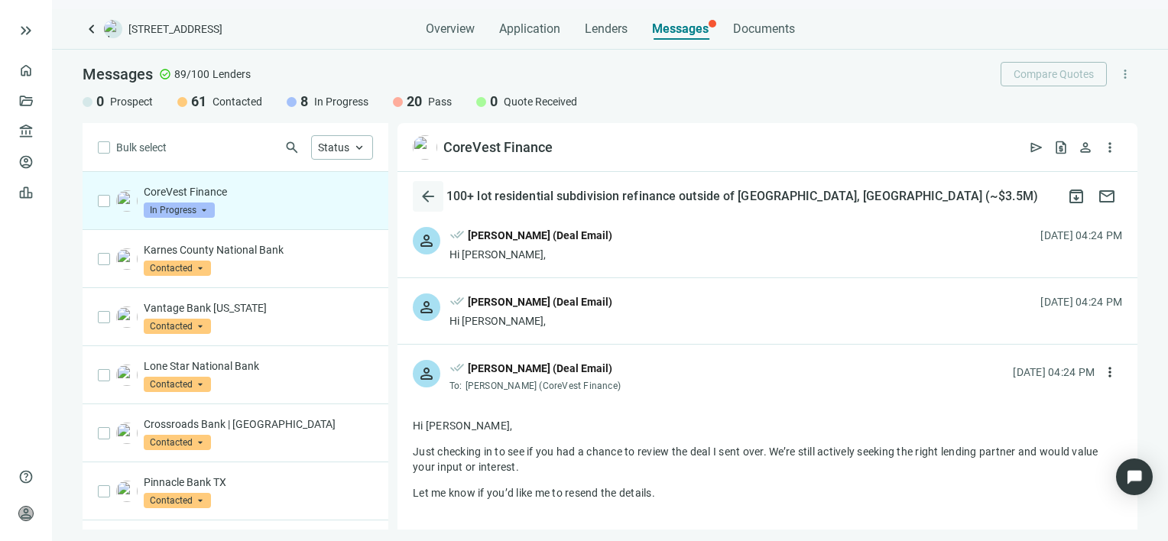
click at [425, 193] on span "arrow_back" at bounding box center [428, 196] width 18 height 18
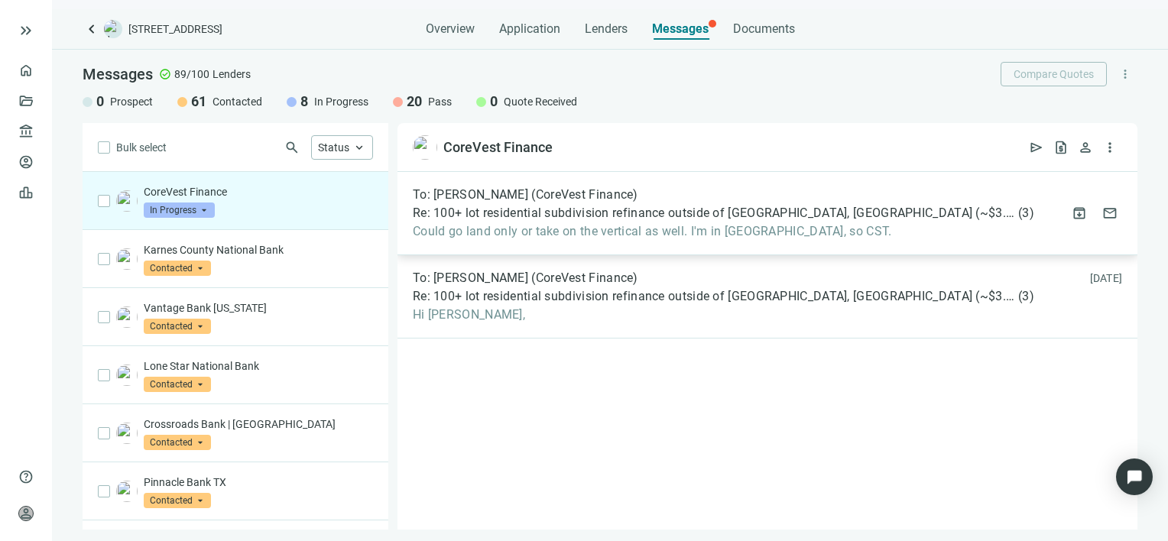
click at [517, 211] on span "Re: 100+ lot residential subdivision refinance outside of [GEOGRAPHIC_DATA], [G…" at bounding box center [714, 213] width 602 height 15
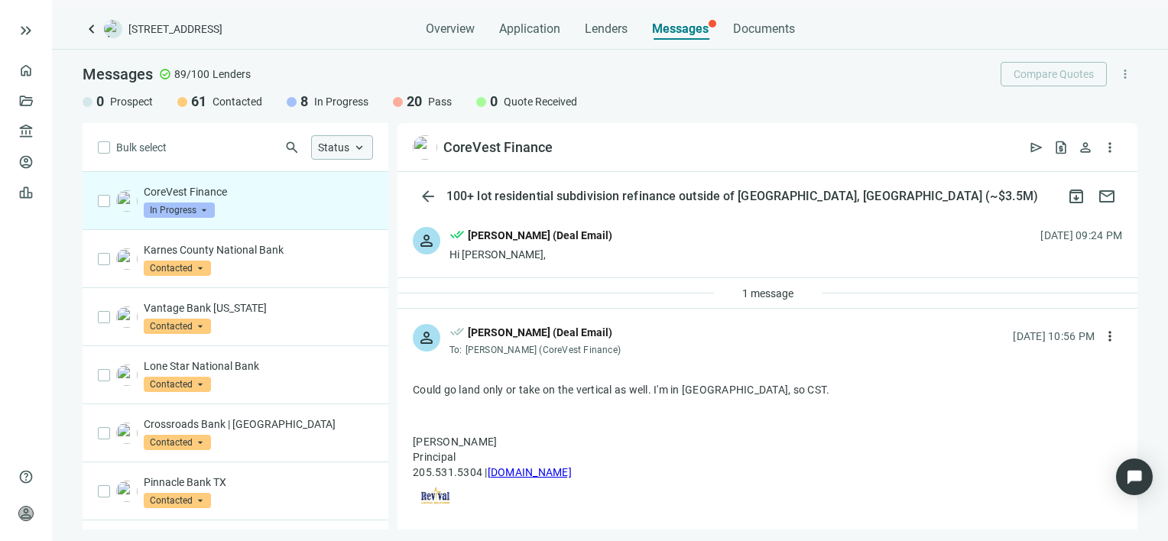
click at [365, 144] on span "keyboard_arrow_up" at bounding box center [359, 148] width 14 height 14
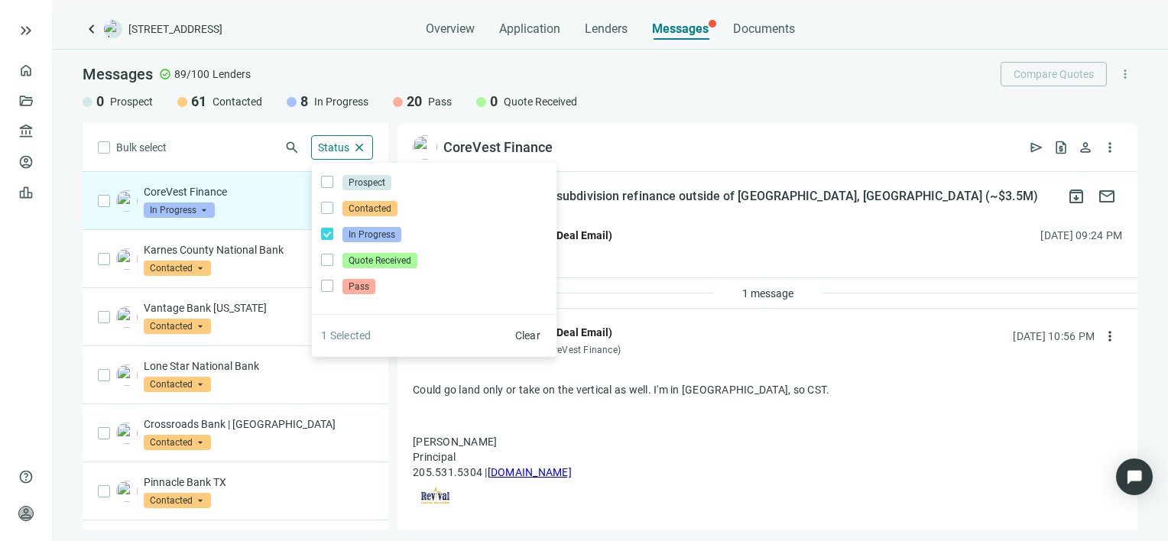
click at [759, 141] on div "CoreVest Finance open_in_new send request_quote person more_vert" at bounding box center [767, 147] width 740 height 49
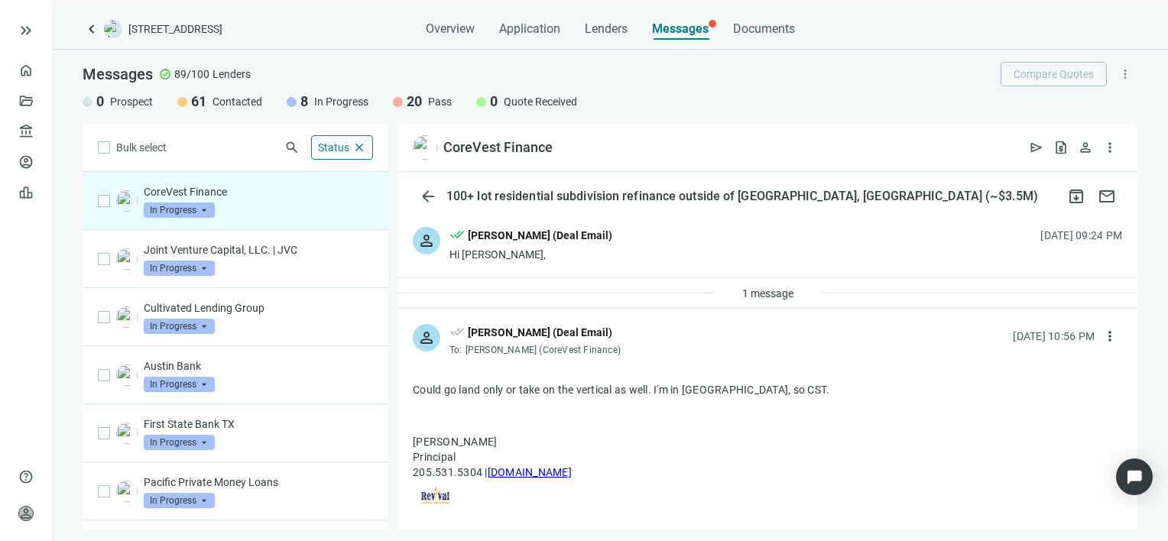
scroll to position [105, 0]
